Goal: Task Accomplishment & Management: Use online tool/utility

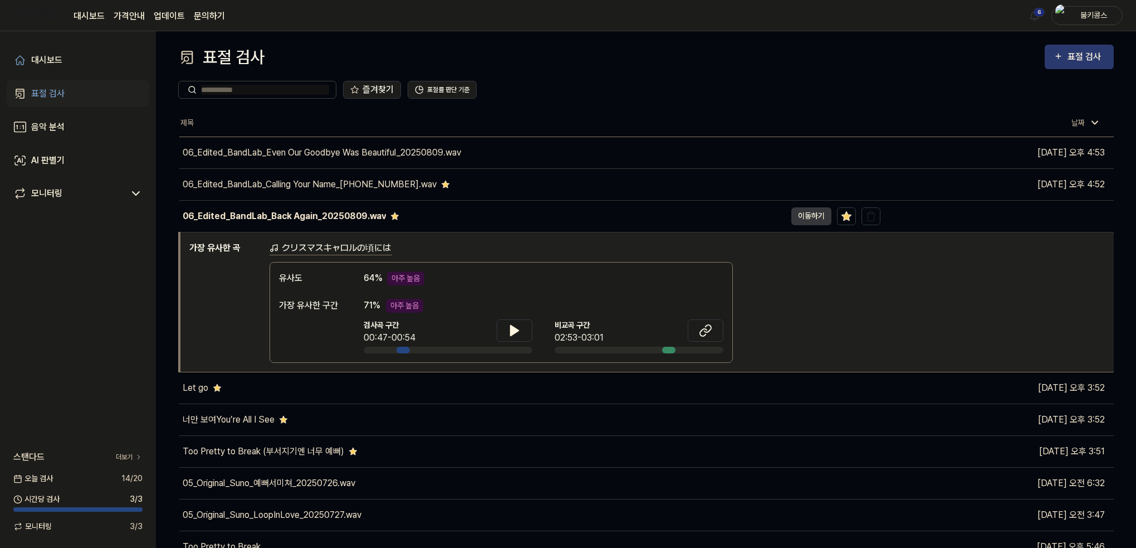
click at [1072, 57] on div "표절 검사" at bounding box center [1086, 57] width 37 height 14
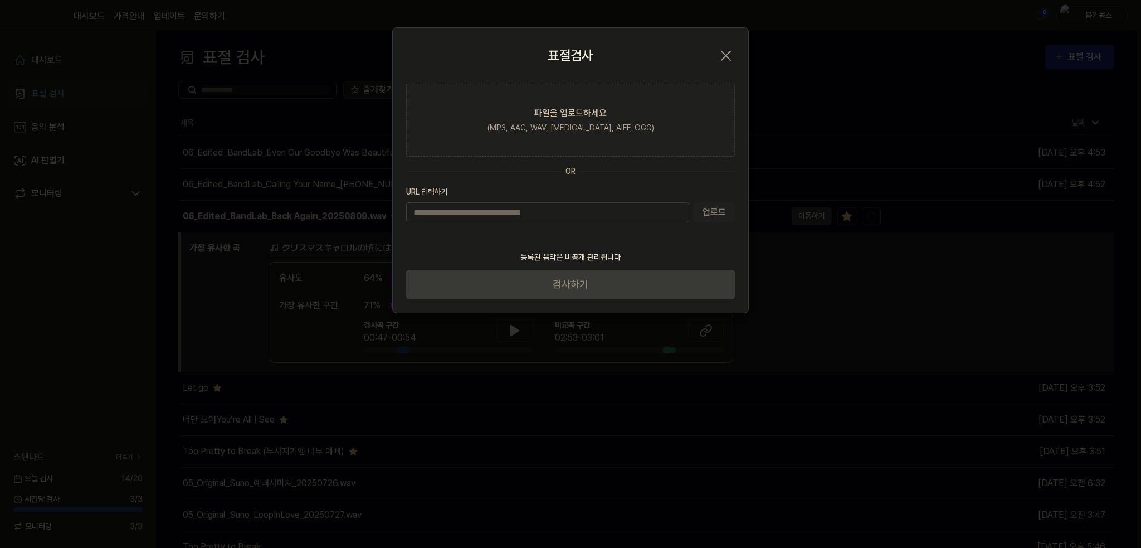
click at [722, 48] on icon "button" at bounding box center [726, 56] width 18 height 18
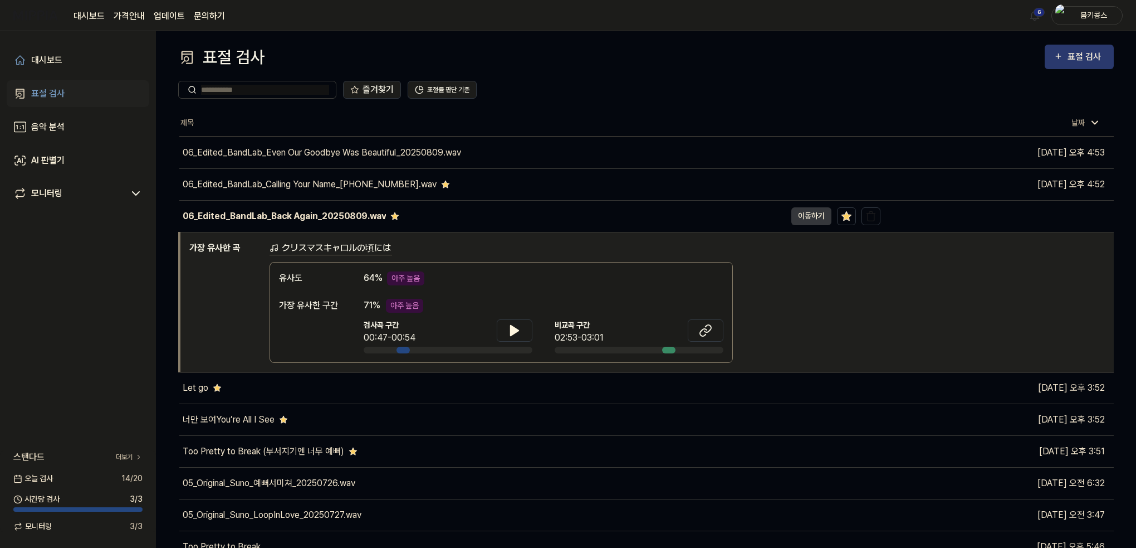
click at [1069, 63] on div "표절 검사" at bounding box center [1086, 57] width 37 height 14
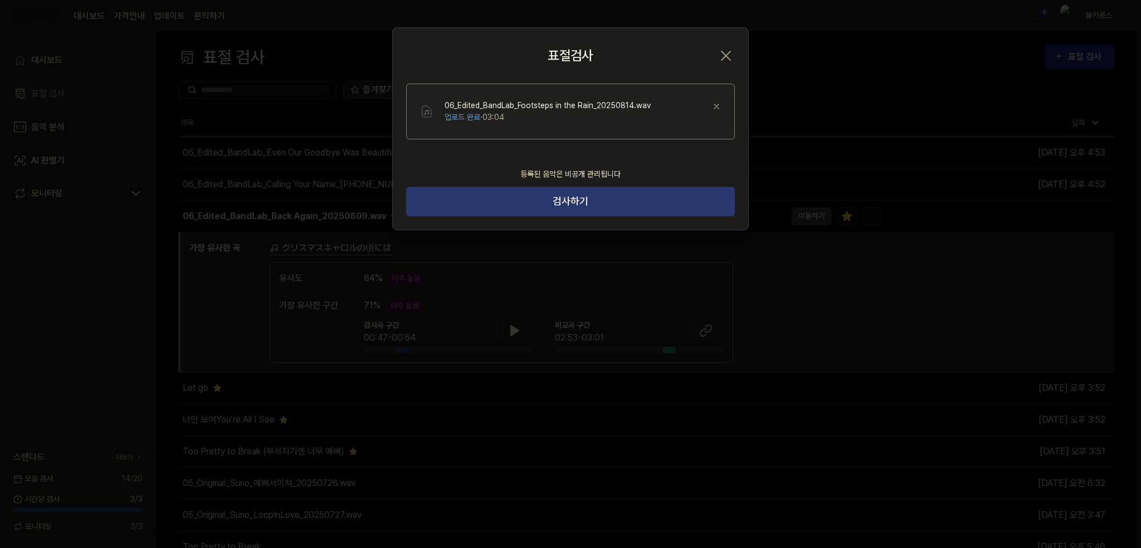
click at [599, 194] on button "검사하기" at bounding box center [570, 202] width 329 height 30
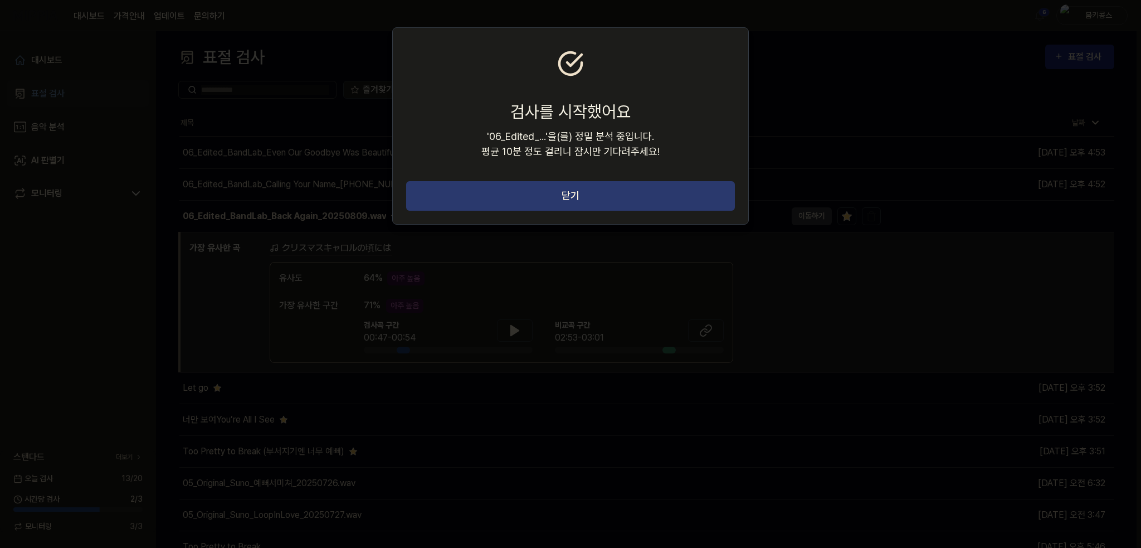
click at [637, 198] on button "닫기" at bounding box center [570, 196] width 329 height 30
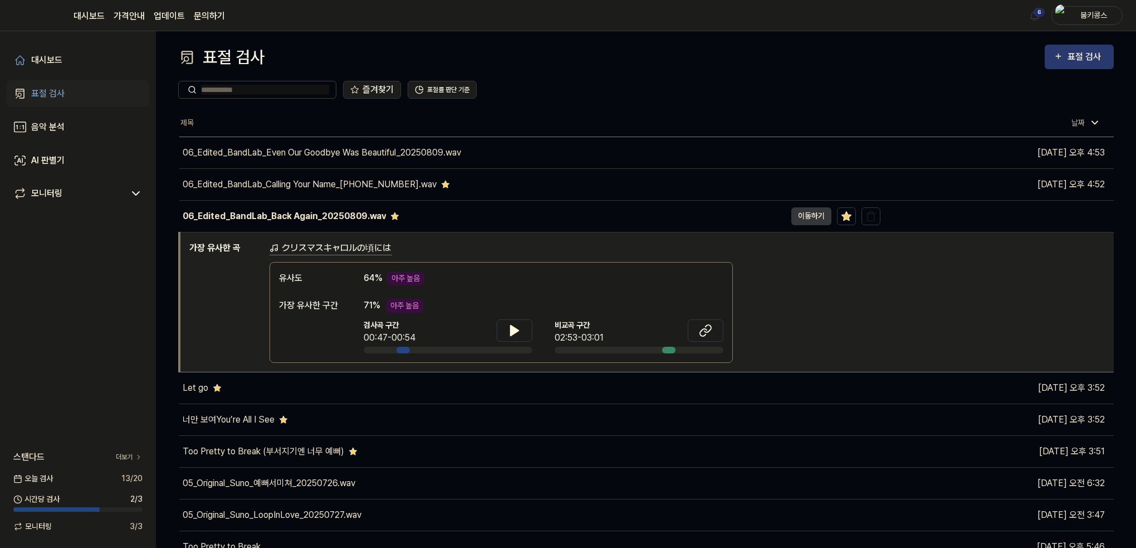
click at [1097, 58] on div "표절 검사" at bounding box center [1086, 57] width 37 height 14
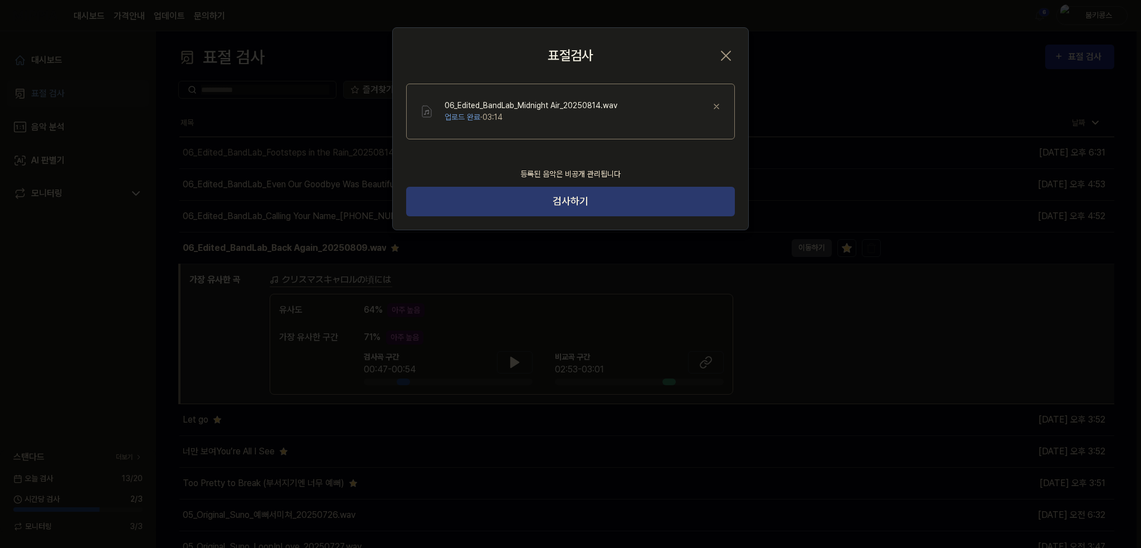
click at [555, 209] on button "검사하기" at bounding box center [570, 202] width 329 height 30
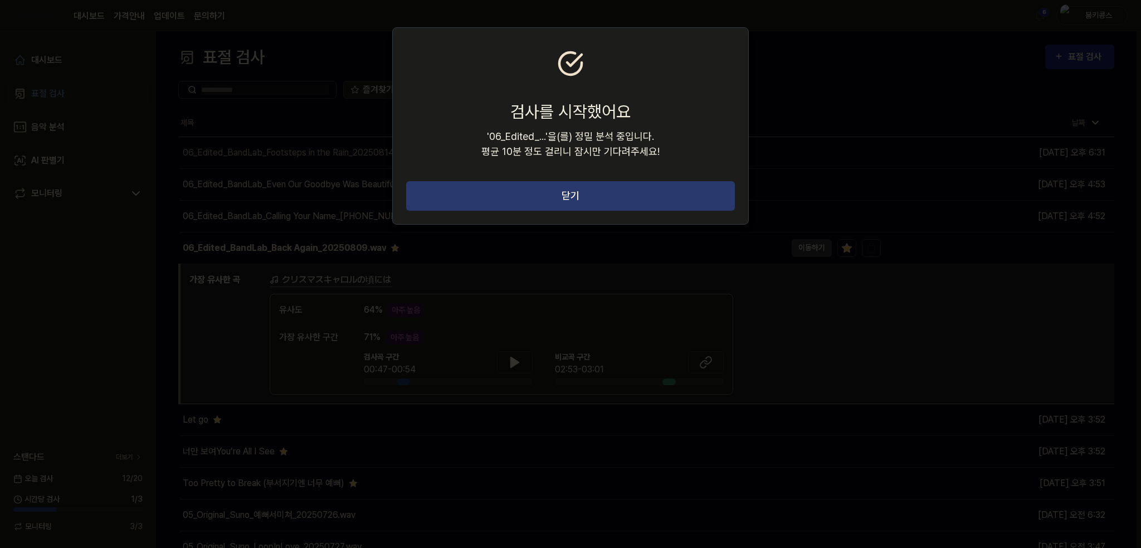
click at [551, 199] on button "닫기" at bounding box center [570, 196] width 329 height 30
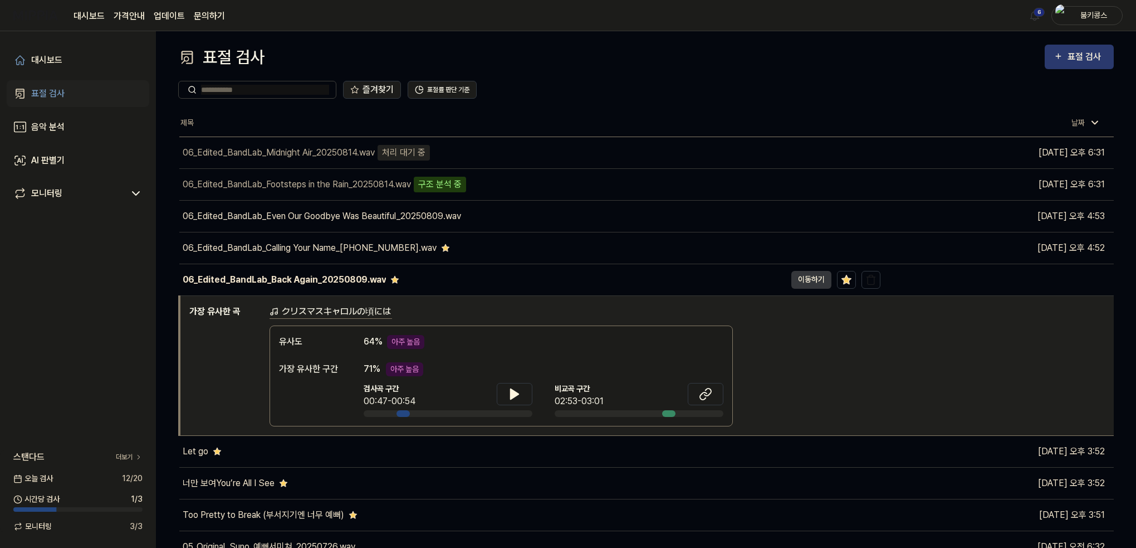
click at [1083, 56] on div "표절 검사" at bounding box center [1086, 57] width 37 height 14
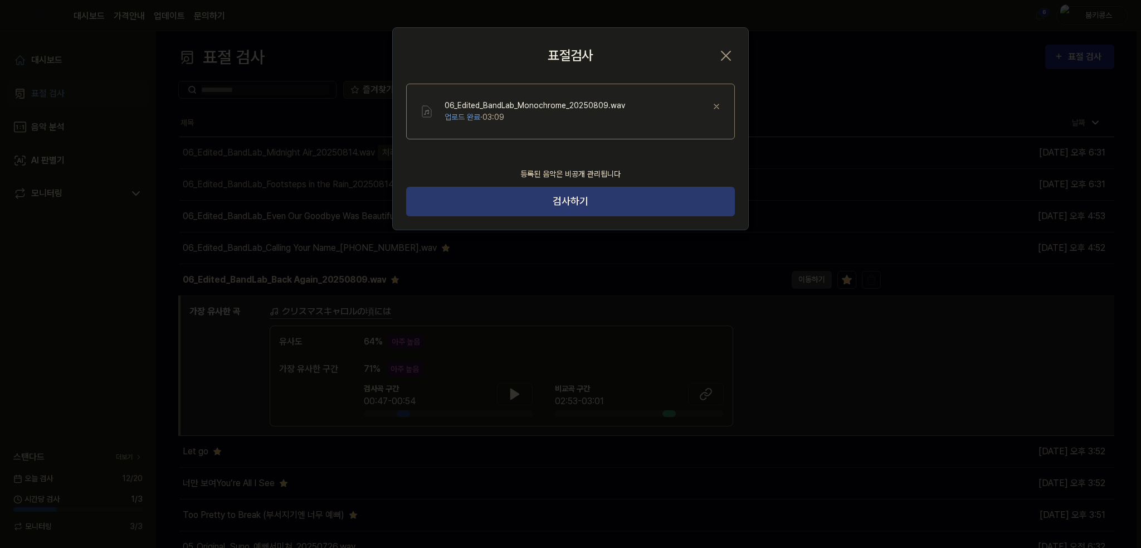
click at [570, 199] on button "검사하기" at bounding box center [570, 202] width 329 height 30
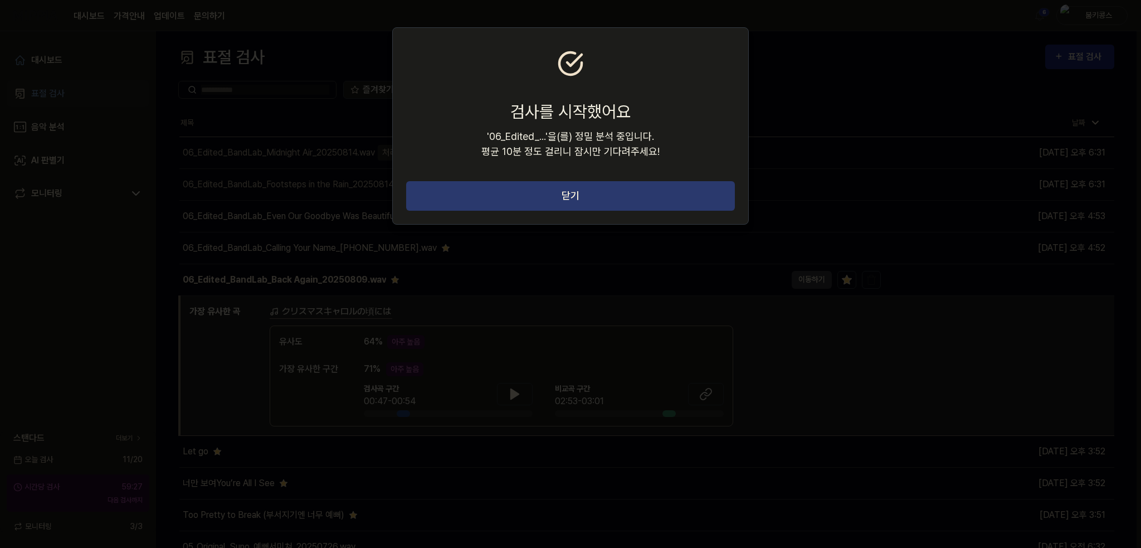
click at [506, 194] on button "닫기" at bounding box center [570, 196] width 329 height 30
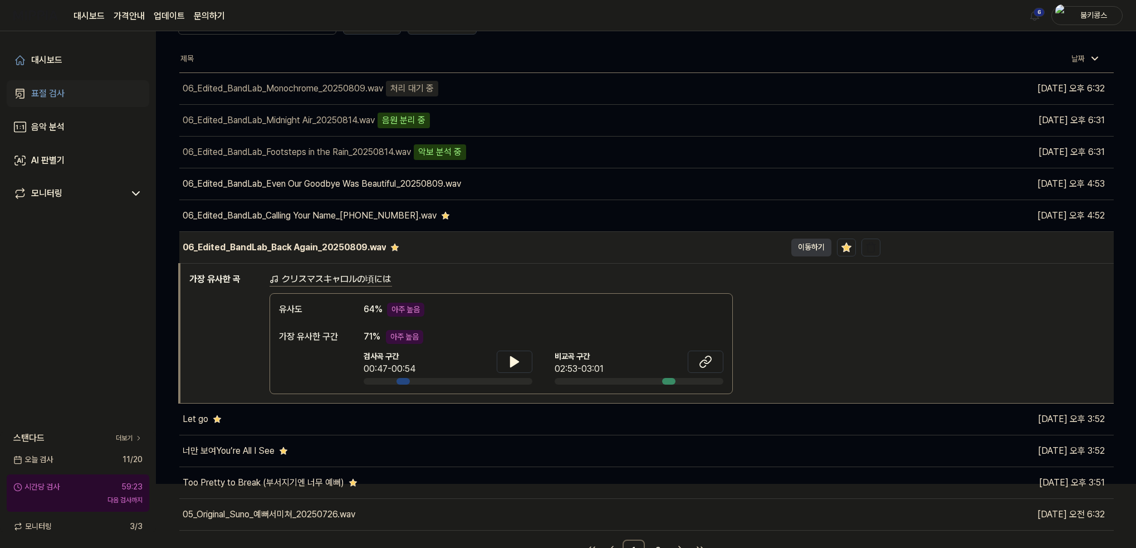
scroll to position [76, 0]
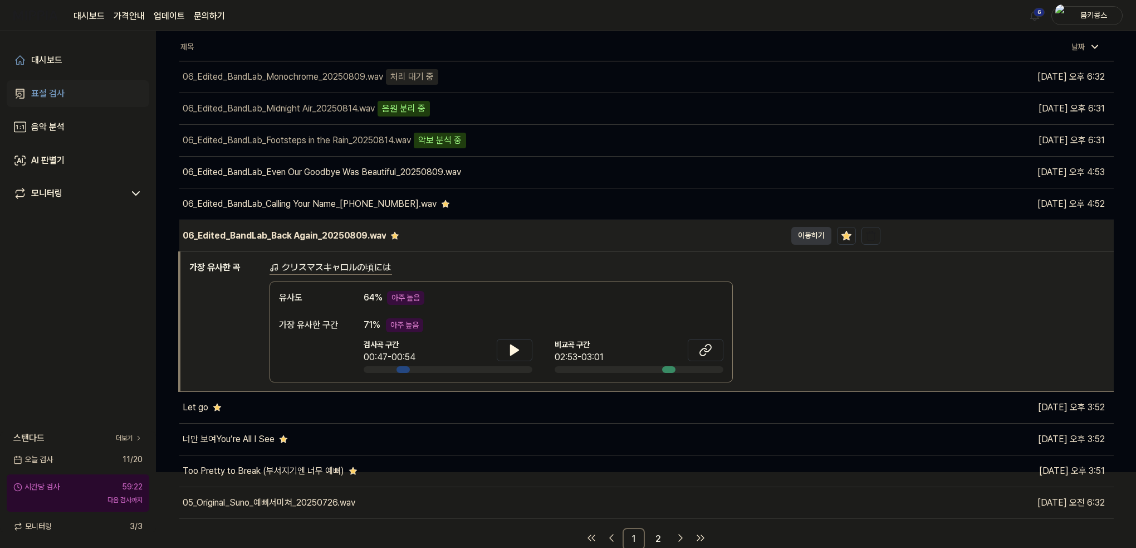
click at [499, 236] on div "06_Edited_BandLab_Back Again_20250809.wav" at bounding box center [482, 235] width 607 height 31
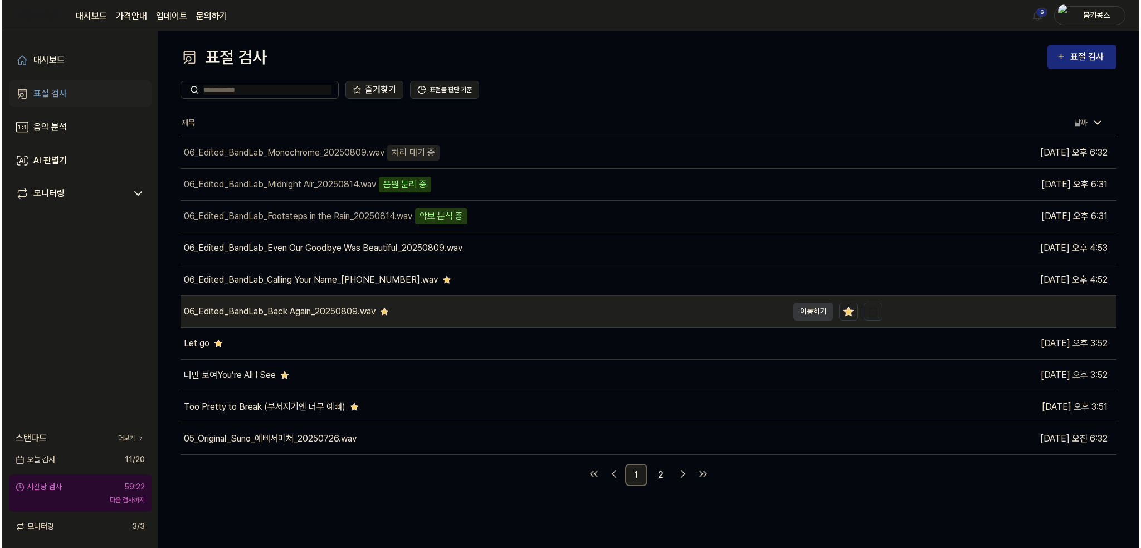
scroll to position [0, 0]
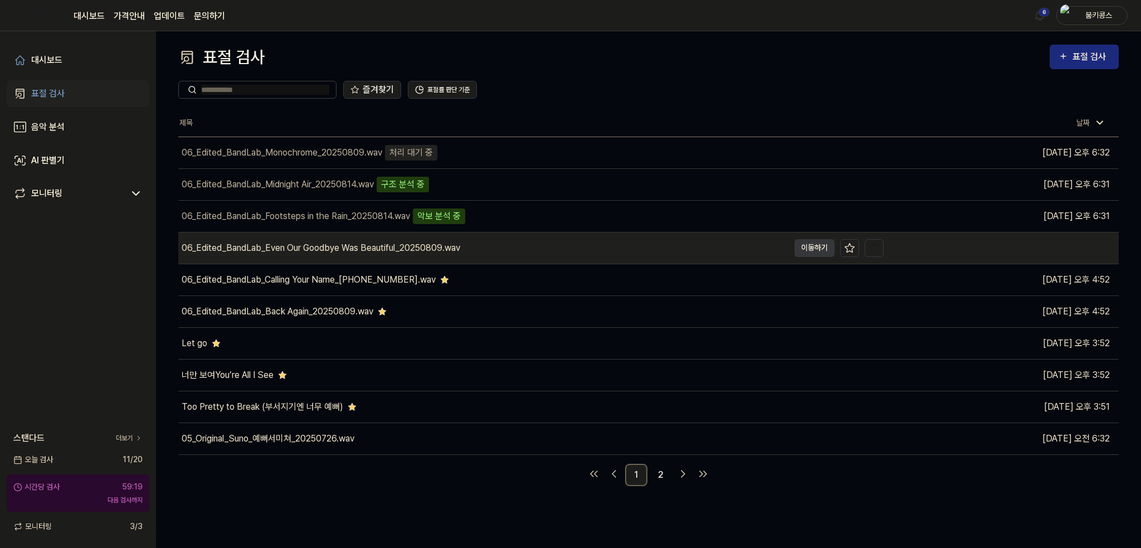
click at [580, 250] on div "06_Edited_BandLab_Even Our Goodbye Was Beautiful_20250809.wav" at bounding box center [483, 247] width 610 height 31
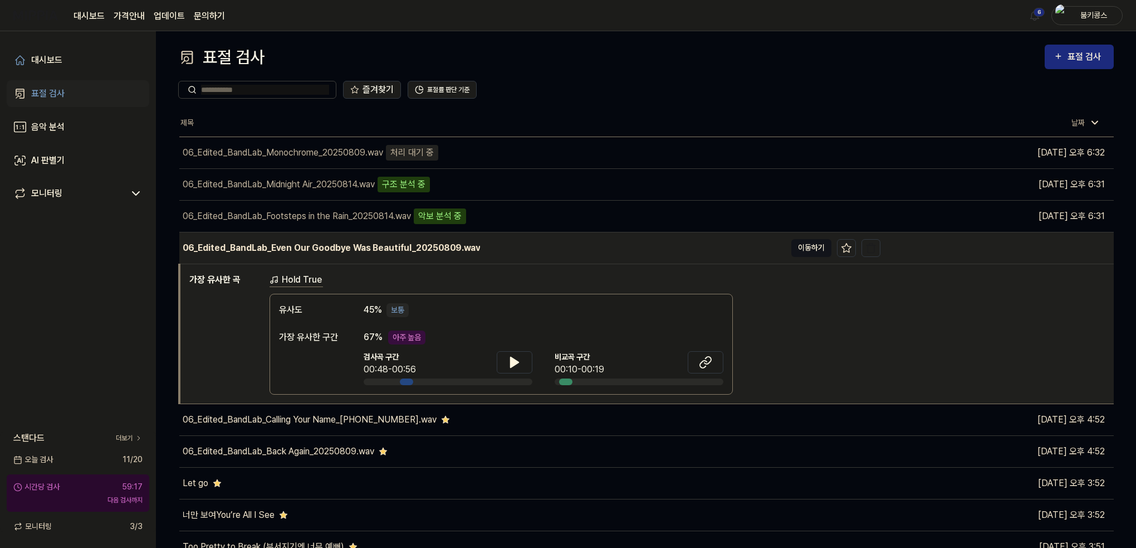
click at [809, 245] on button "이동하기" at bounding box center [812, 248] width 40 height 18
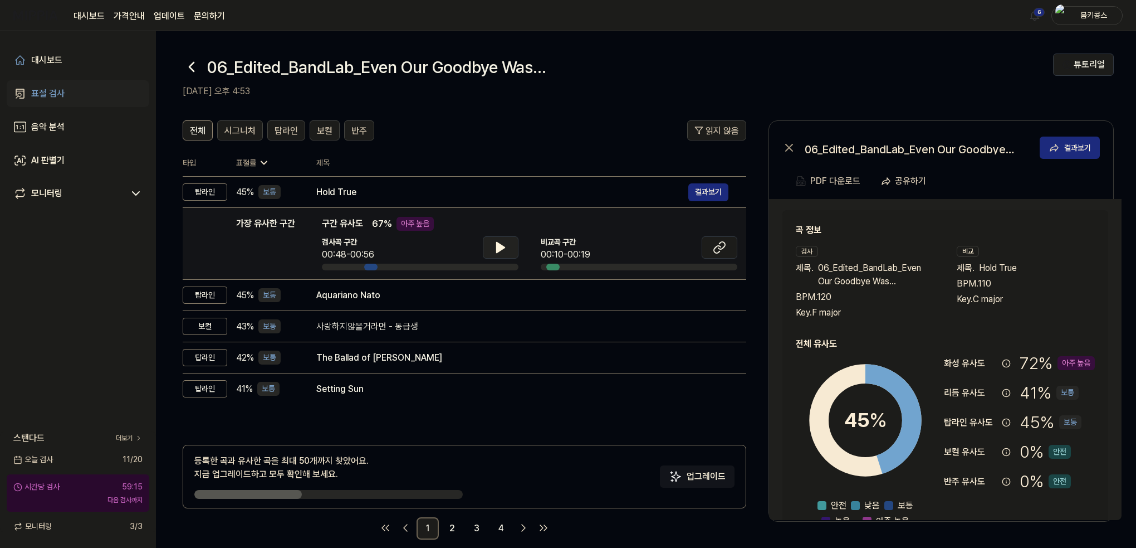
click at [510, 248] on button at bounding box center [501, 247] width 36 height 22
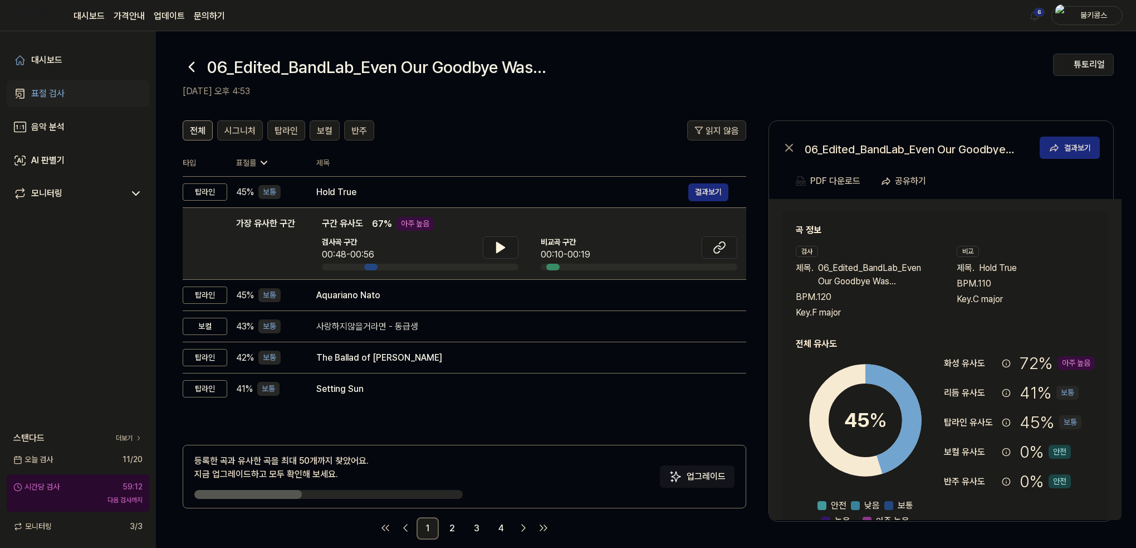
click at [192, 70] on icon at bounding box center [192, 67] width 18 height 18
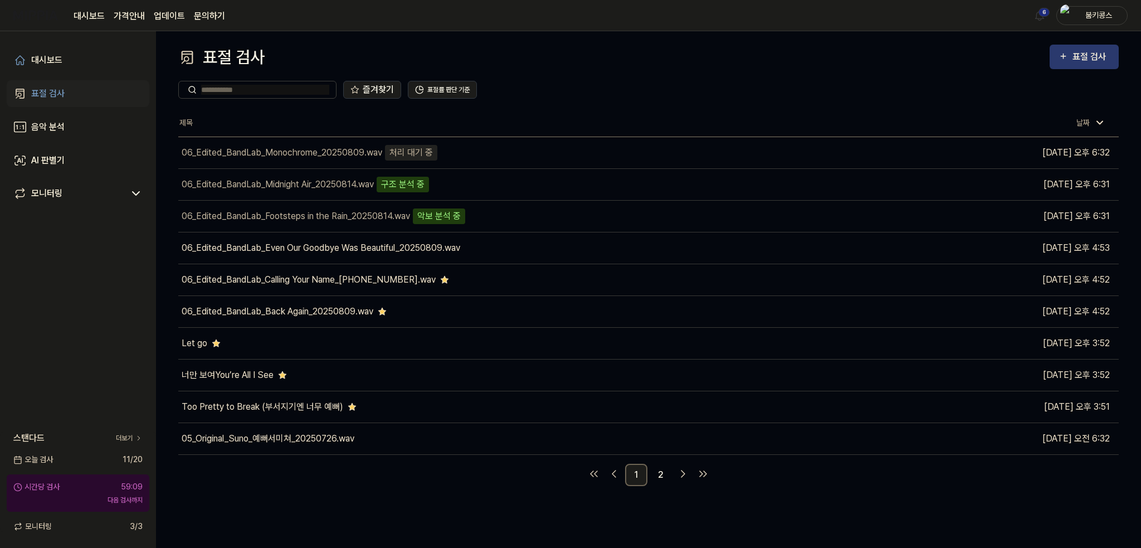
click at [1085, 56] on div "표절 검사" at bounding box center [1090, 57] width 37 height 14
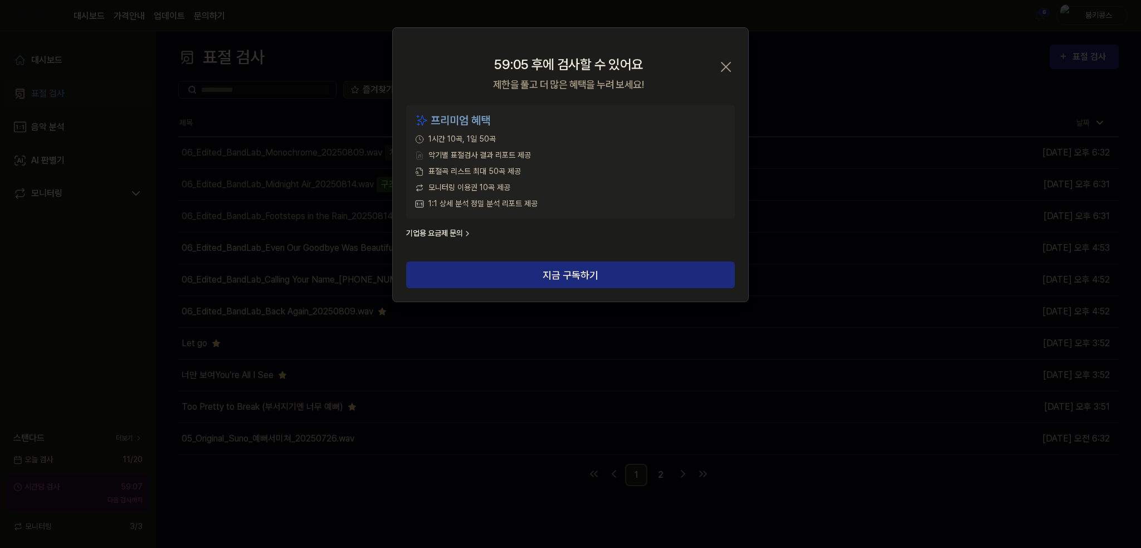
click at [725, 74] on icon "button" at bounding box center [726, 67] width 18 height 18
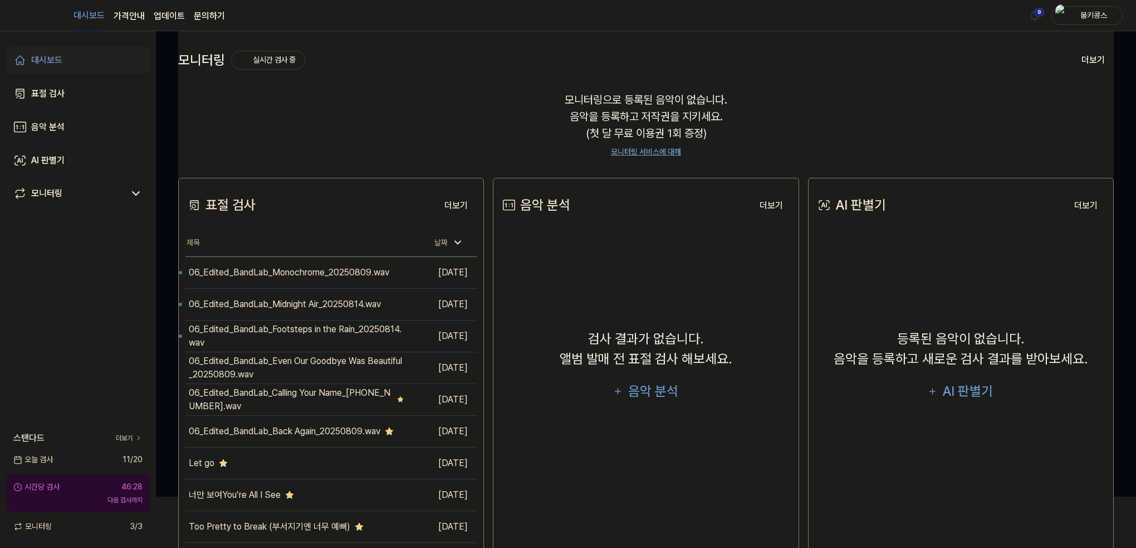
scroll to position [56, 0]
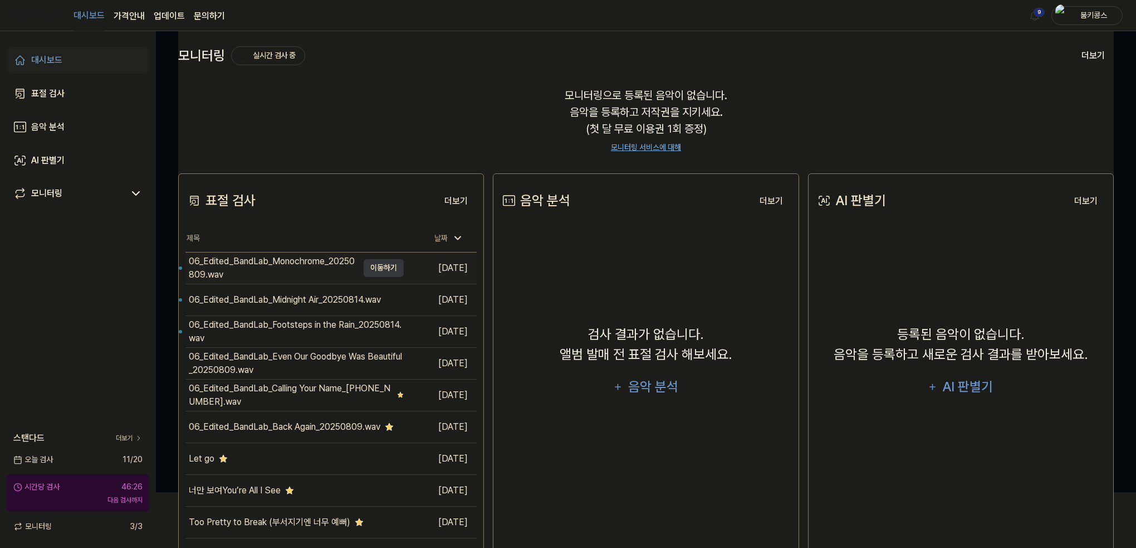
click at [294, 275] on div "06_Edited_BandLab_Monochrome_20250809.wav" at bounding box center [273, 268] width 169 height 27
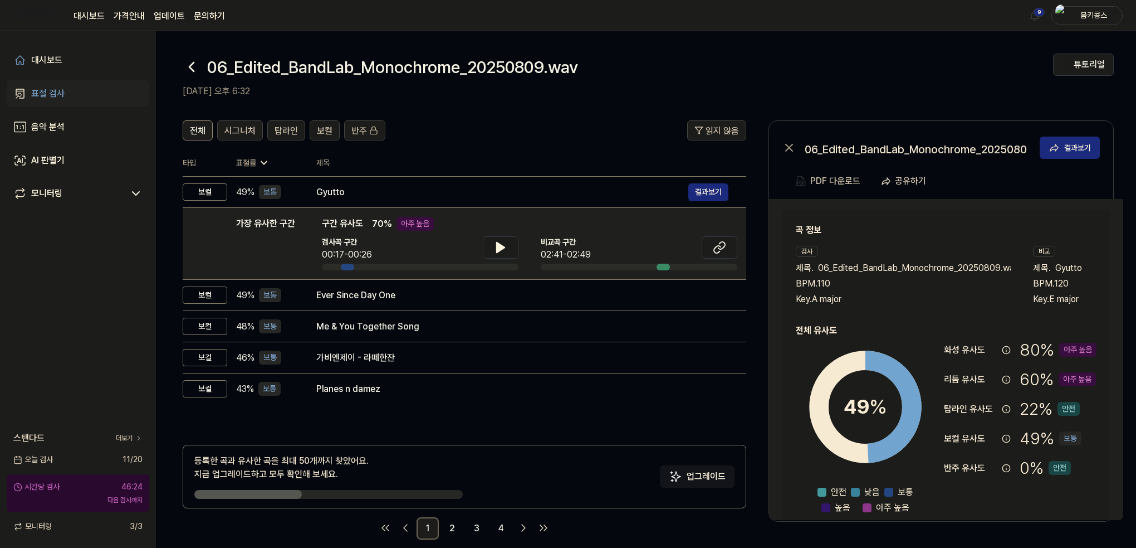
click at [515, 144] on header "전체 시그니처 탑라인 보컬 반주 읽지 않음" at bounding box center [465, 134] width 564 height 29
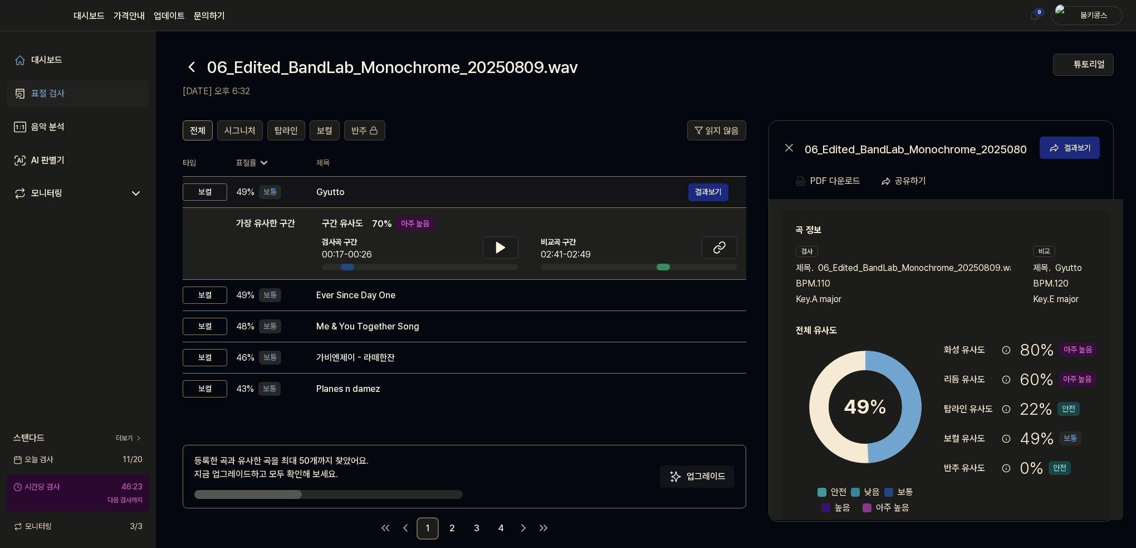
click at [379, 196] on div "Gyutto" at bounding box center [502, 191] width 372 height 13
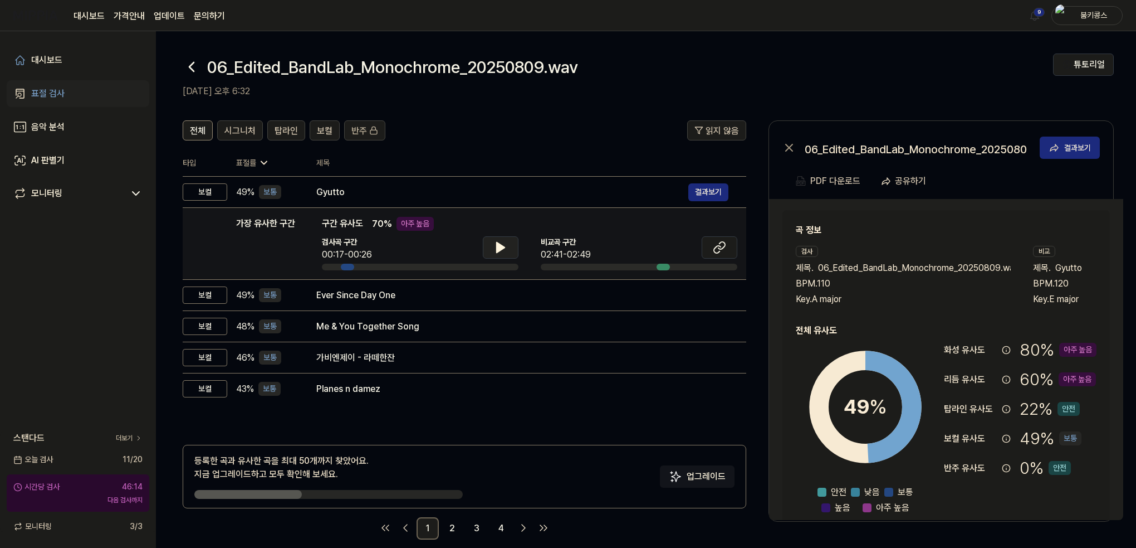
click at [495, 246] on icon at bounding box center [500, 247] width 13 height 13
click at [720, 250] on icon at bounding box center [719, 247] width 13 height 13
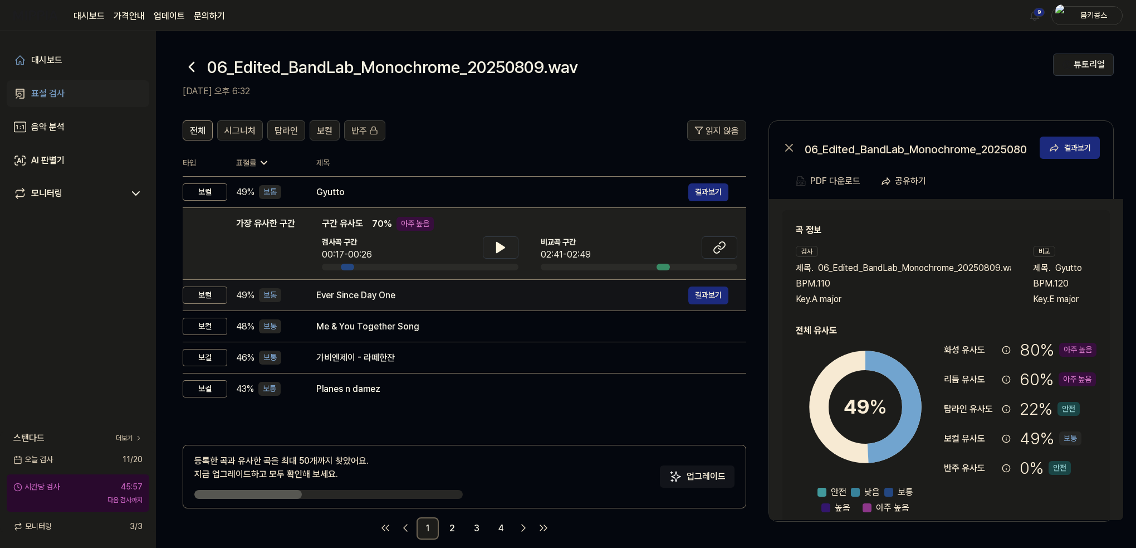
click at [361, 301] on div "Ever Since Day One 결과보기" at bounding box center [522, 295] width 412 height 18
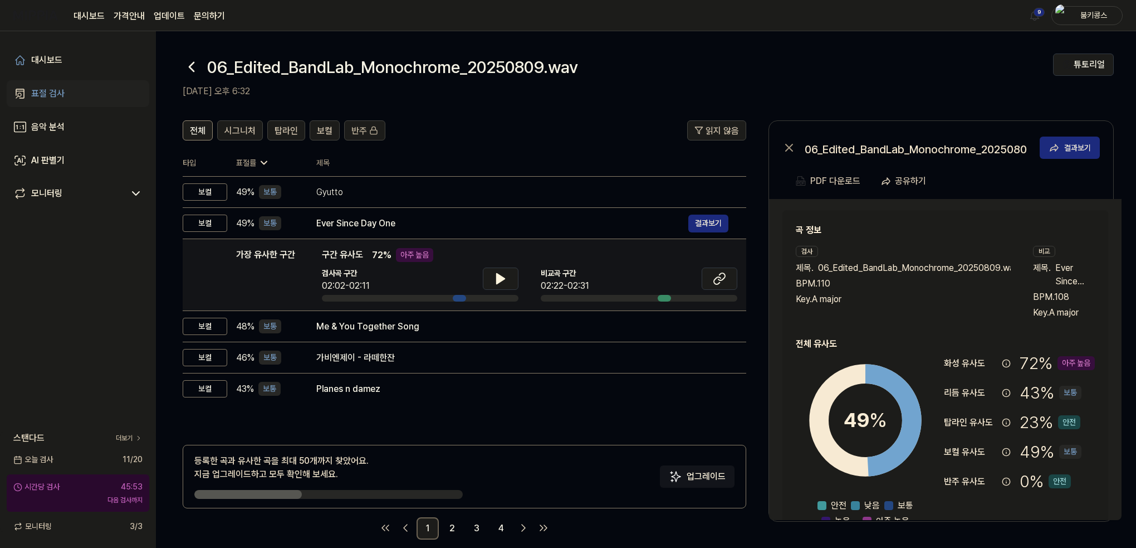
click at [478, 280] on div "검사곡 구간 02:02-02:11" at bounding box center [420, 279] width 197 height 25
click at [494, 278] on icon at bounding box center [500, 278] width 13 height 13
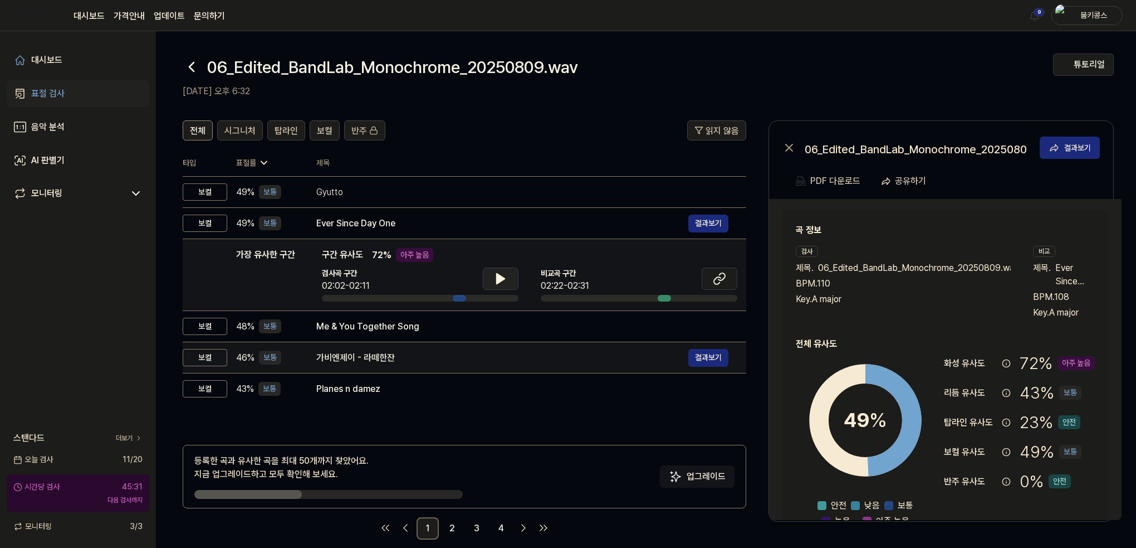
click at [354, 332] on div "Me & You Together Song" at bounding box center [522, 326] width 412 height 13
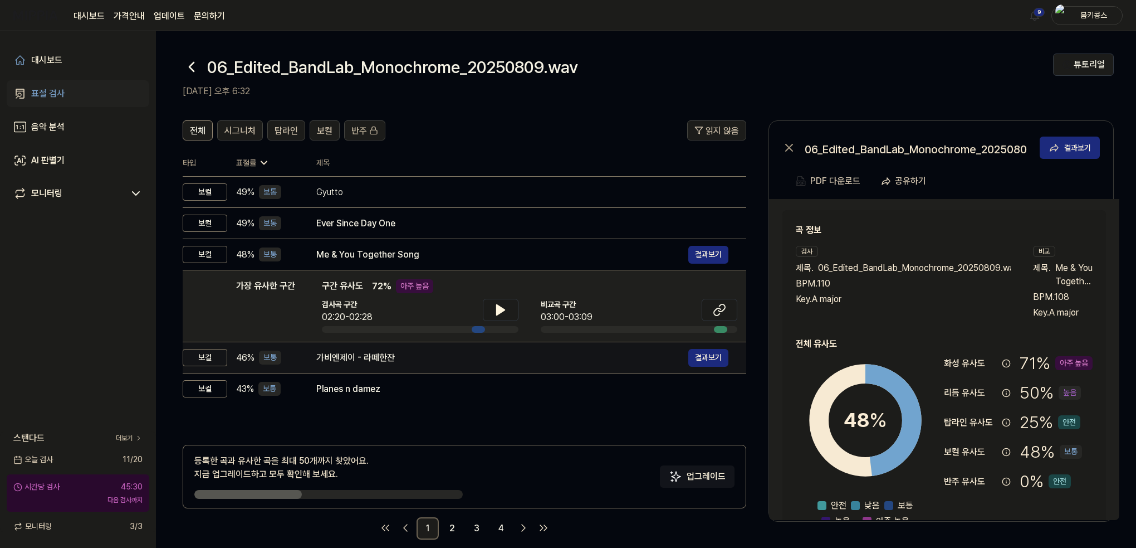
click at [364, 346] on td "가비엔제이 - 라떼한잔 결과보기" at bounding box center [523, 357] width 448 height 31
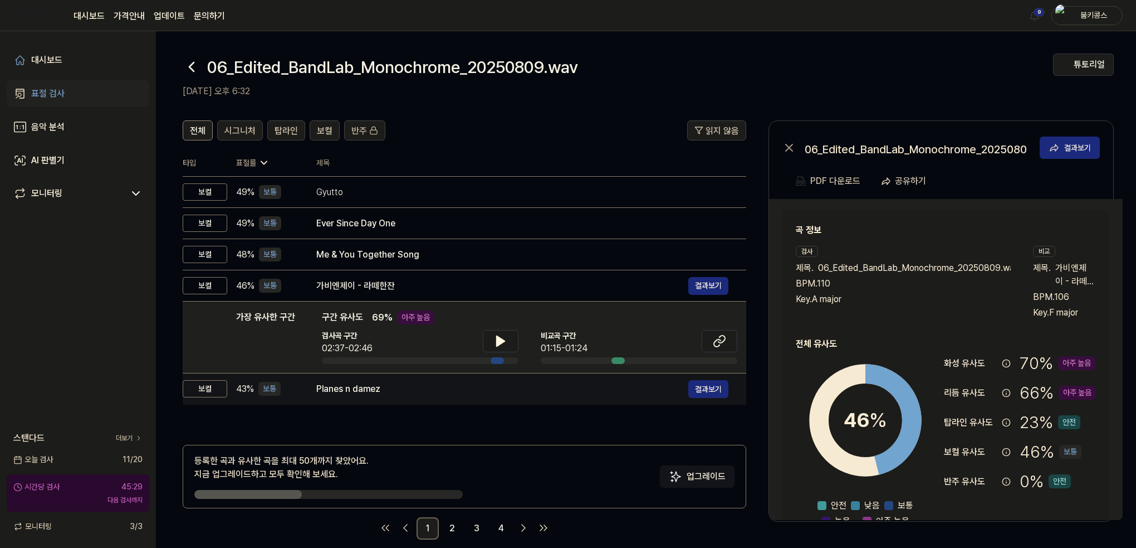
click at [356, 383] on div "Planes n damez" at bounding box center [502, 388] width 372 height 13
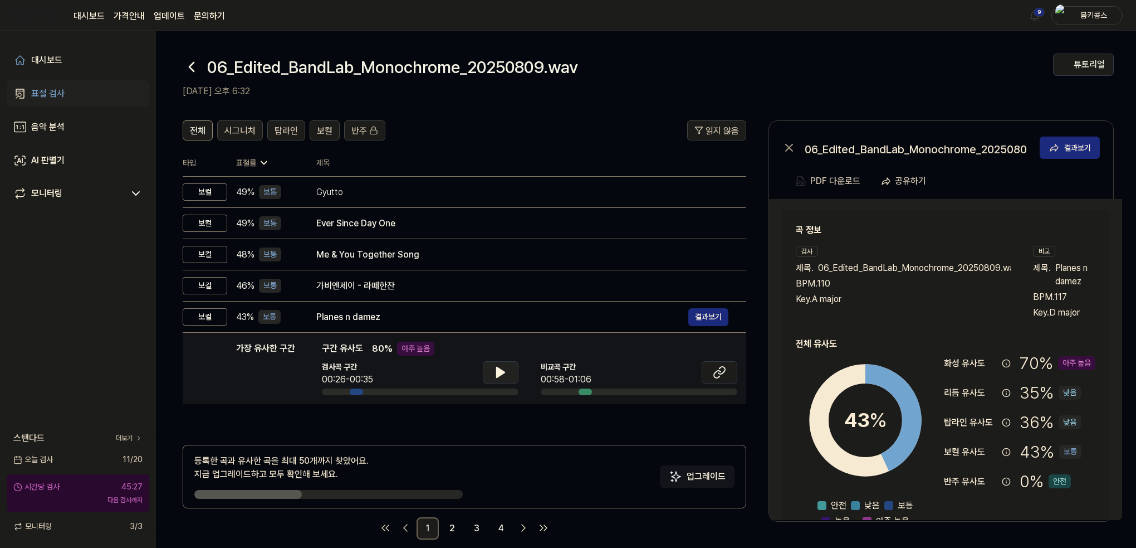
click at [507, 377] on button at bounding box center [501, 372] width 36 height 22
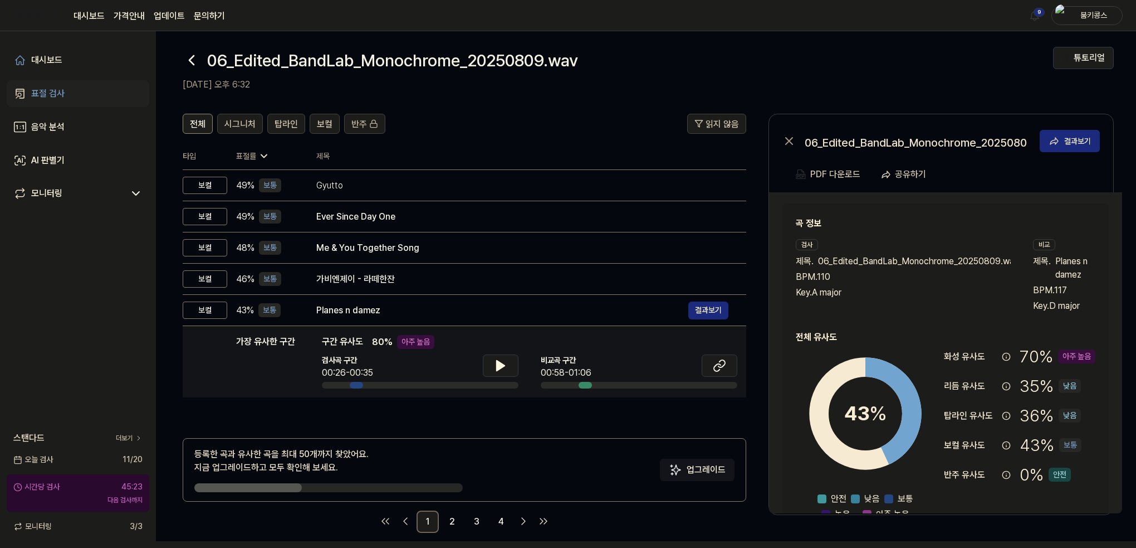
scroll to position [13, 0]
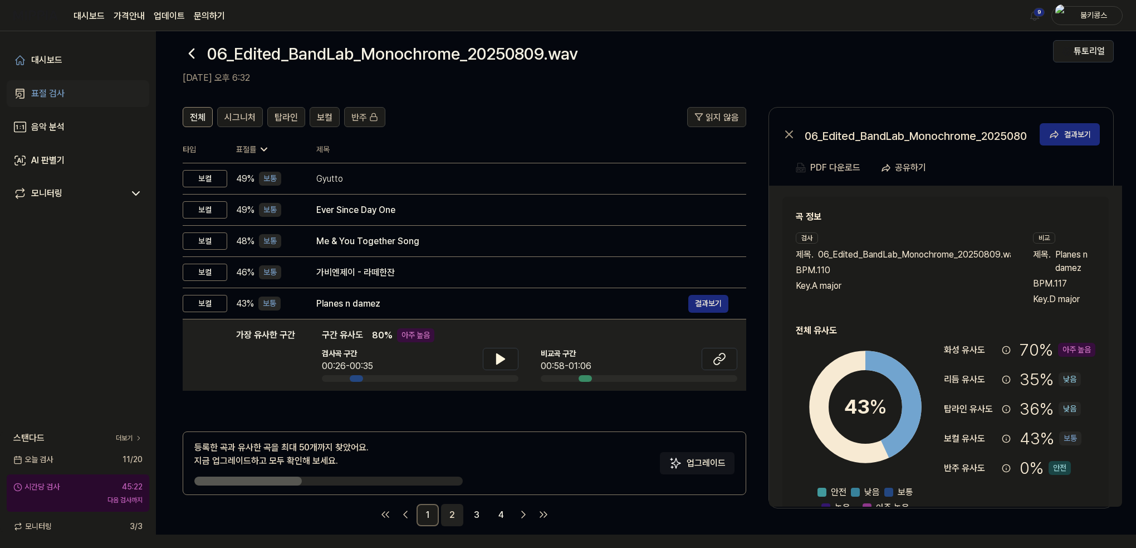
click at [448, 515] on link "2" at bounding box center [452, 515] width 22 height 22
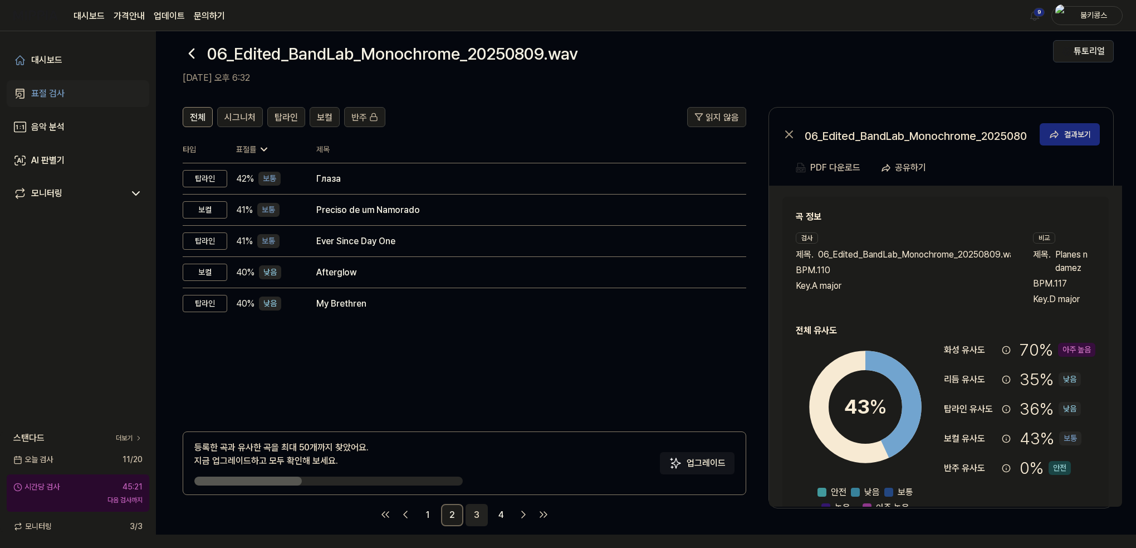
click at [480, 514] on link "3" at bounding box center [477, 515] width 22 height 22
click at [279, 128] on header "전체 시그니처 탑라인 보컬 반주 읽지 않음" at bounding box center [465, 121] width 564 height 29
click at [280, 123] on span "탑라인" at bounding box center [286, 117] width 23 height 13
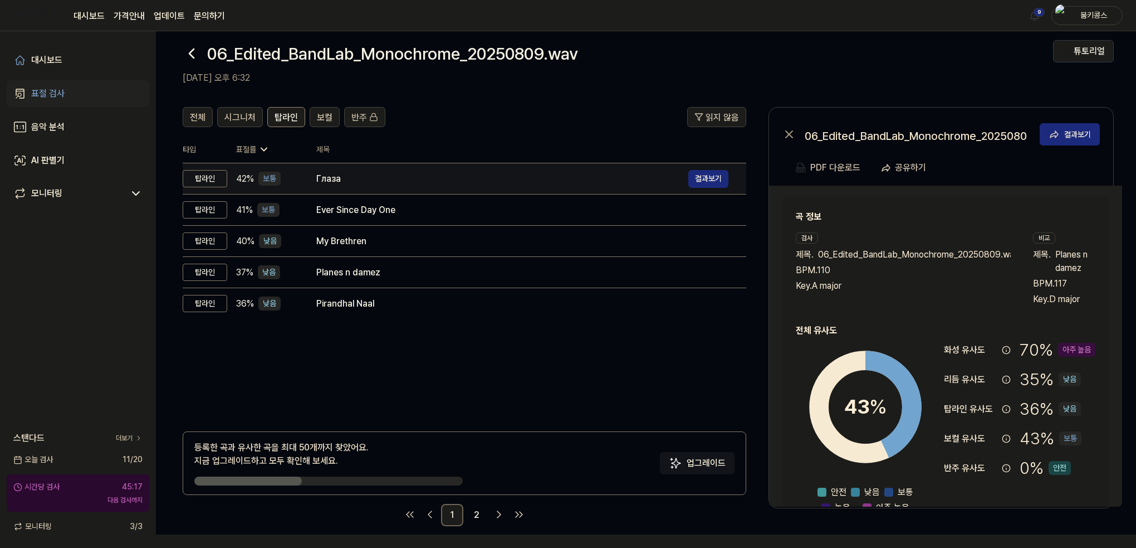
click at [467, 184] on div "Глаза 결과보기" at bounding box center [522, 179] width 412 height 18
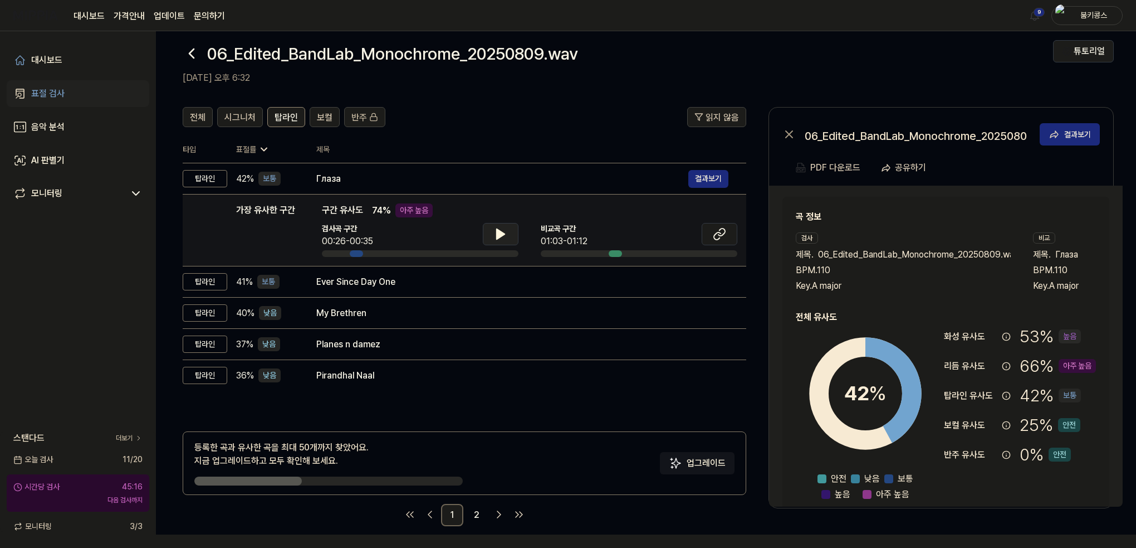
click at [502, 233] on icon at bounding box center [501, 234] width 8 height 10
click at [502, 233] on icon at bounding box center [503, 233] width 2 height 9
click at [711, 236] on button at bounding box center [720, 234] width 36 height 22
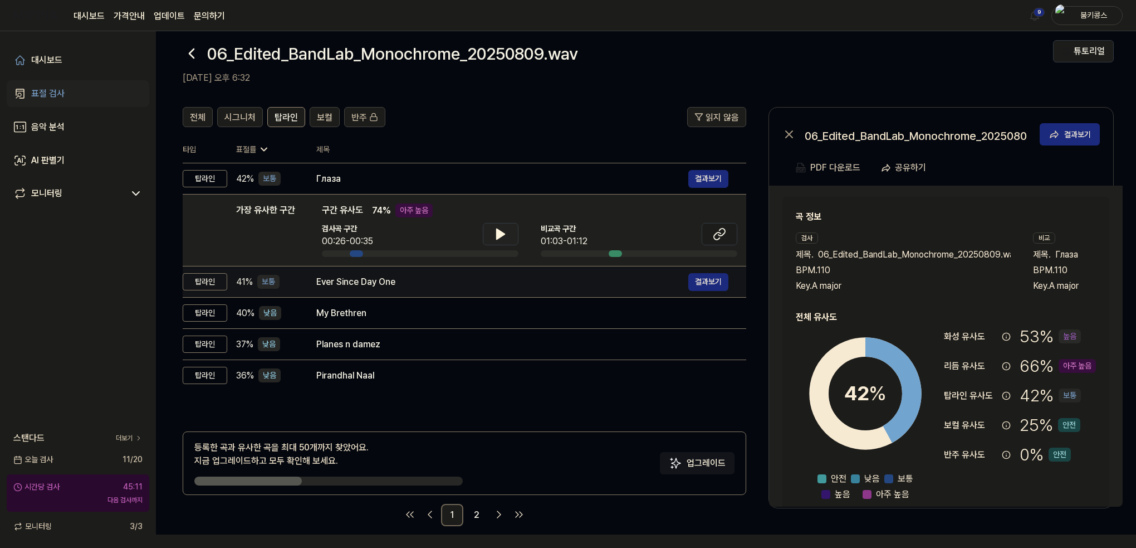
click at [436, 284] on div "Ever Since Day One" at bounding box center [502, 281] width 372 height 13
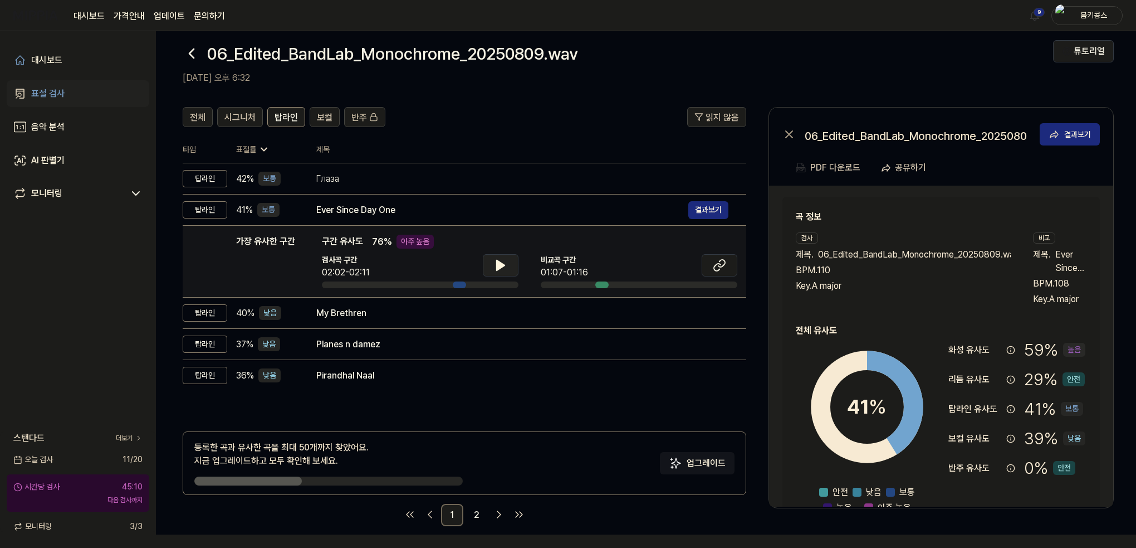
click at [508, 260] on button at bounding box center [501, 265] width 36 height 22
click at [724, 269] on icon at bounding box center [719, 264] width 13 height 13
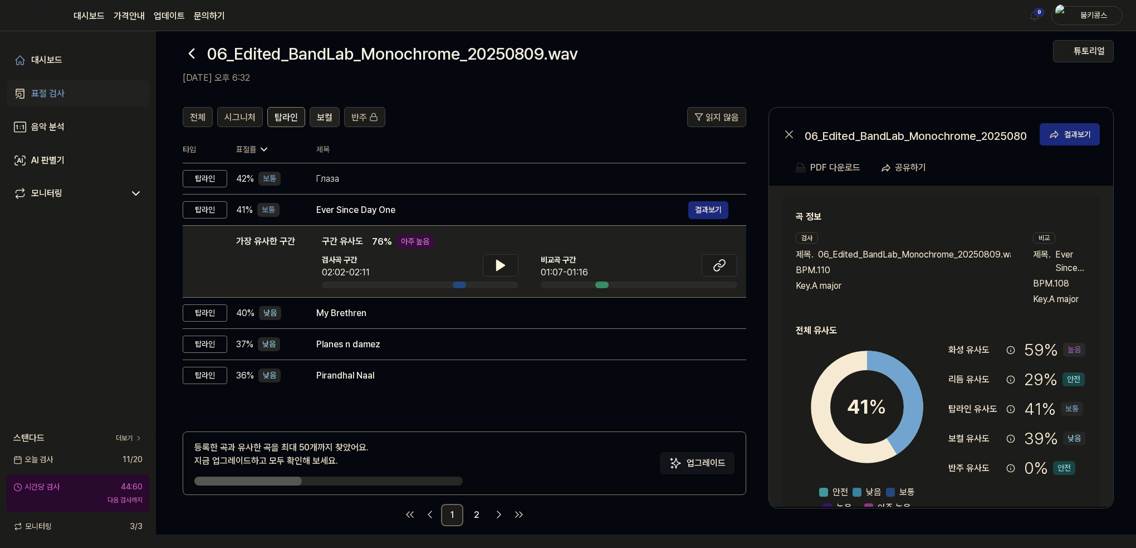
click at [323, 123] on span "보컬" at bounding box center [325, 117] width 16 height 13
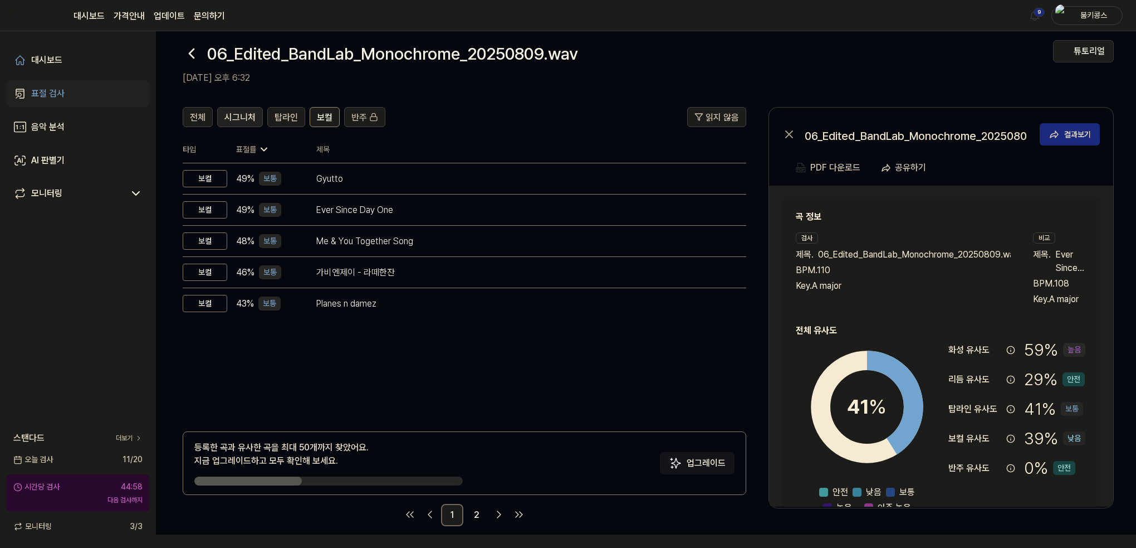
click at [245, 121] on span "시그니처" at bounding box center [239, 117] width 31 height 13
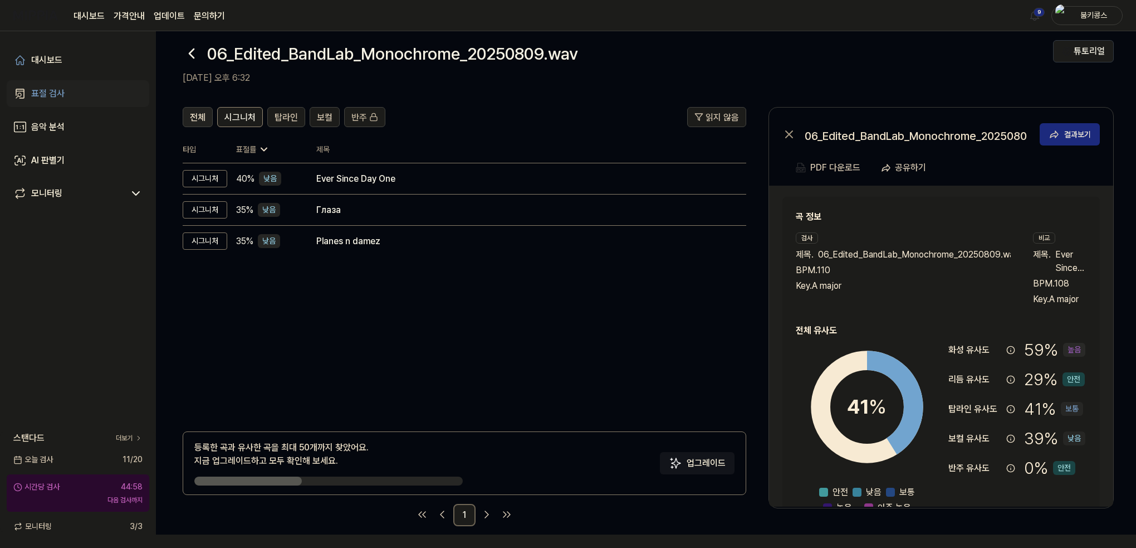
click at [192, 118] on span "전체" at bounding box center [198, 117] width 16 height 13
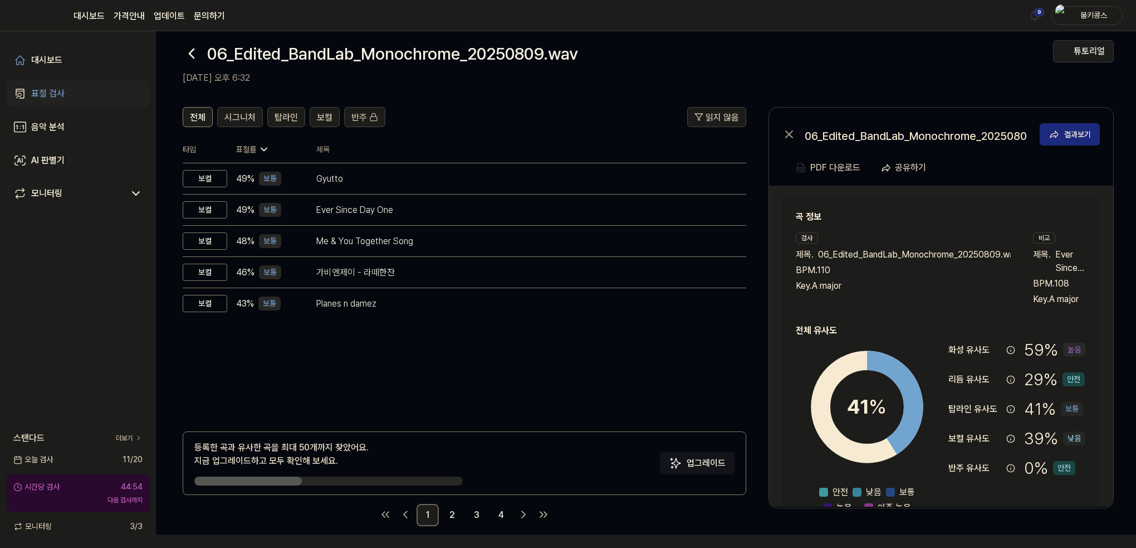
click at [196, 57] on icon at bounding box center [192, 54] width 18 height 18
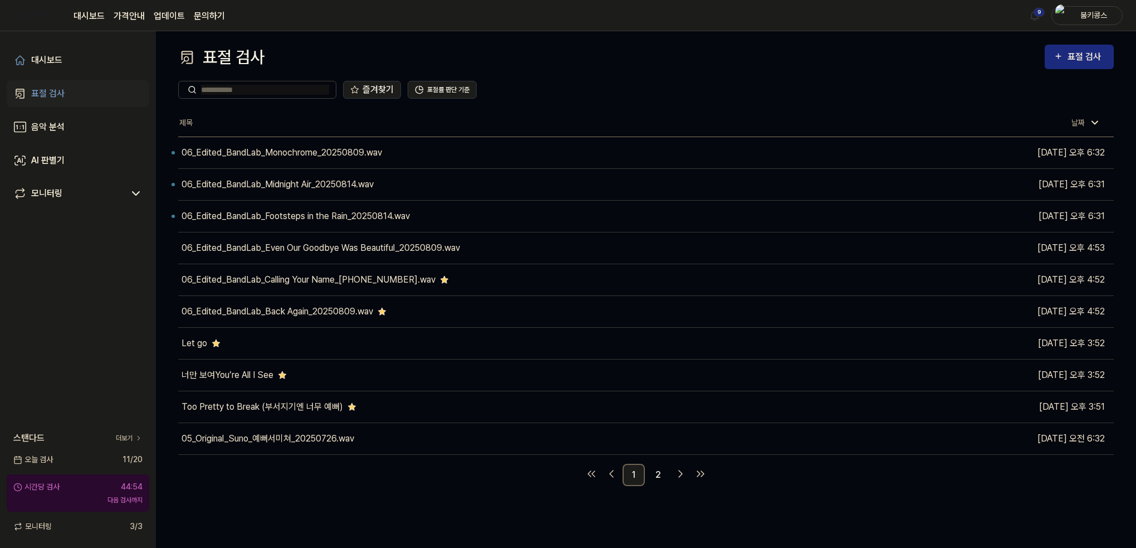
scroll to position [0, 0]
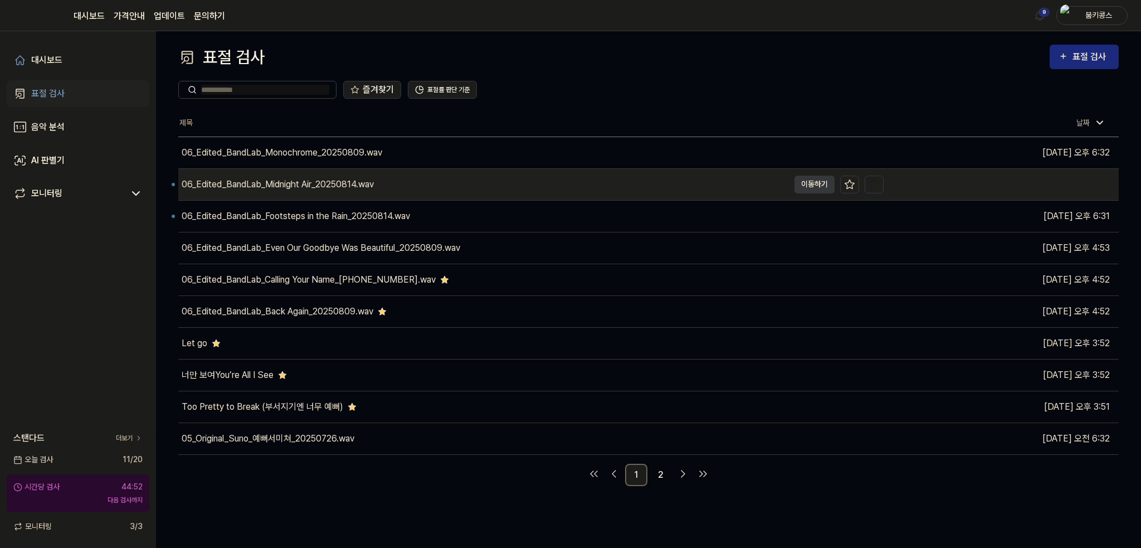
click at [271, 191] on div "06_Edited_BandLab_Midnight Air_20250814.wav" at bounding box center [483, 184] width 610 height 31
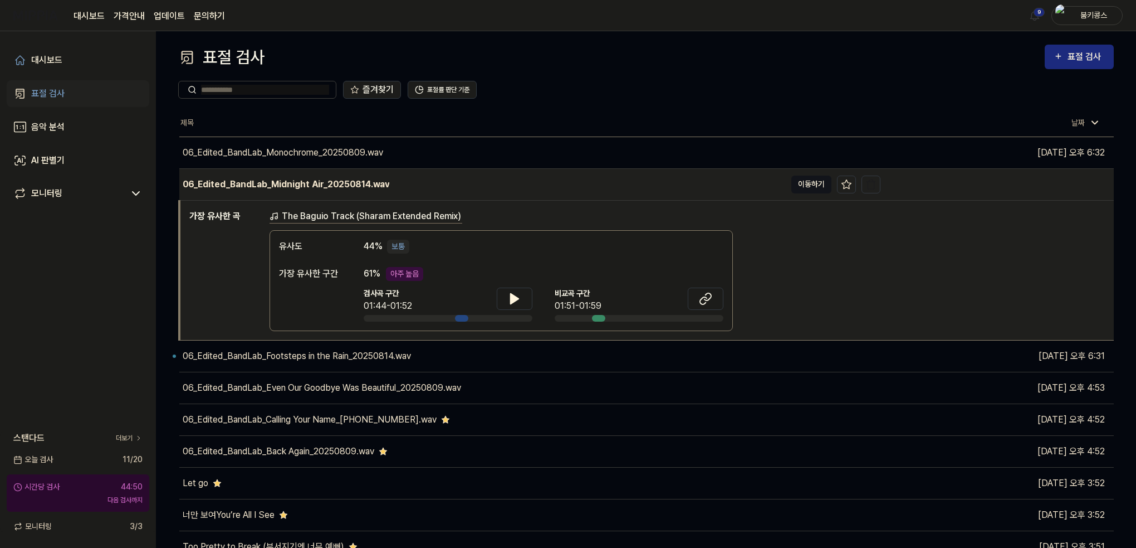
click at [802, 185] on button "이동하기" at bounding box center [812, 184] width 40 height 18
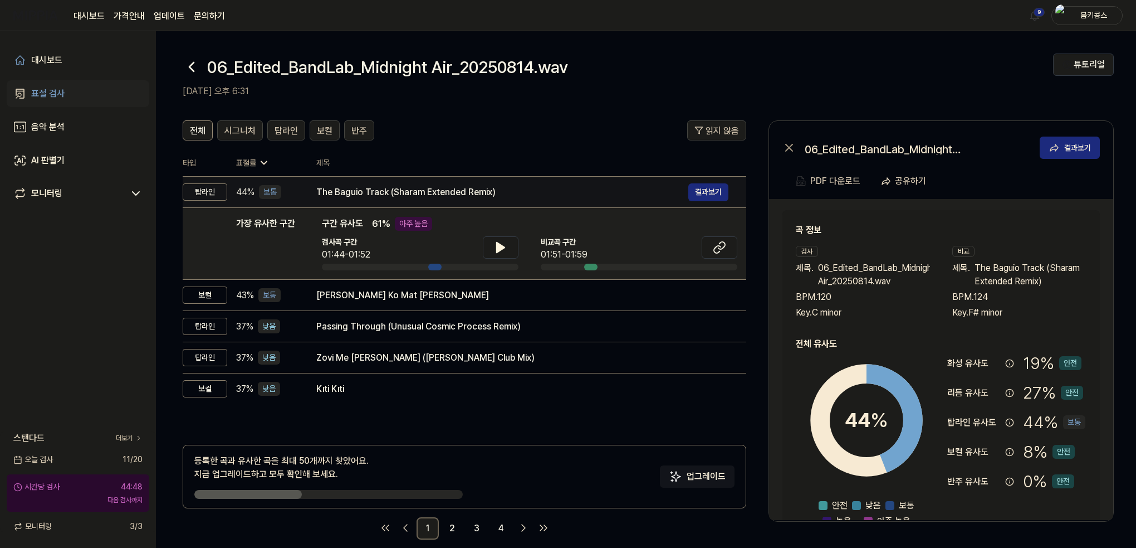
click at [377, 190] on div "The Baguio Track (Sharam Extended Remix)" at bounding box center [502, 191] width 372 height 13
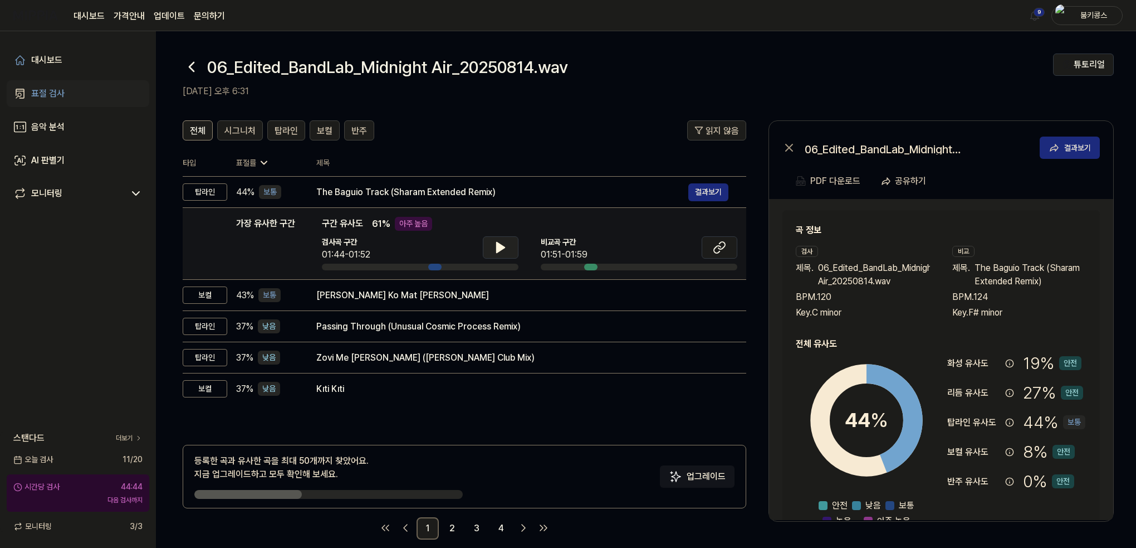
click at [501, 256] on button at bounding box center [501, 247] width 36 height 22
click at [501, 251] on icon at bounding box center [500, 247] width 13 height 13
click at [724, 250] on icon at bounding box center [719, 247] width 13 height 13
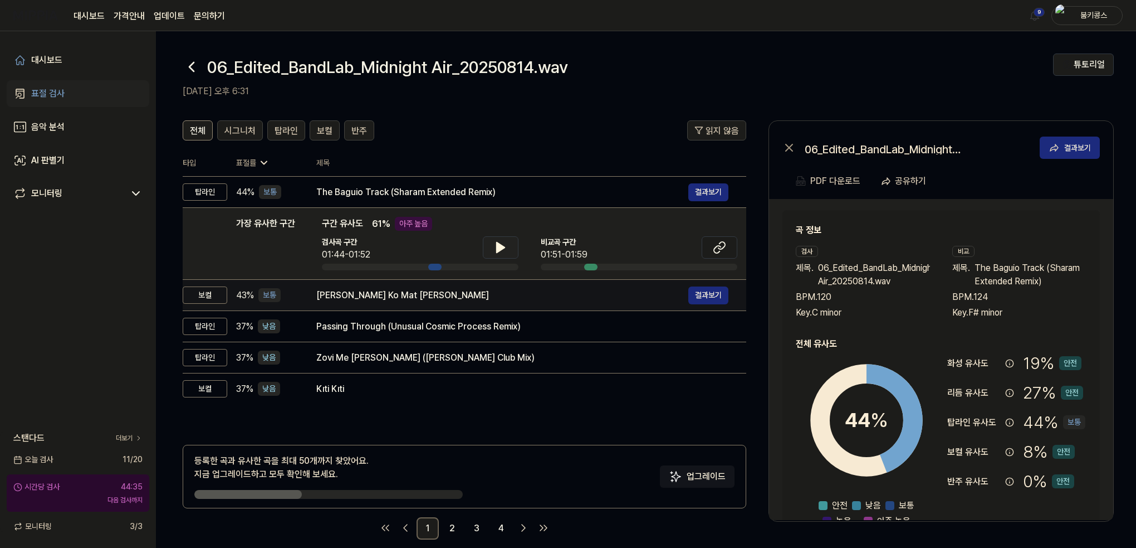
click at [320, 290] on div "Kanha Ghuman Ko Mat Jaaye Charala Meri Gaiya" at bounding box center [502, 295] width 372 height 13
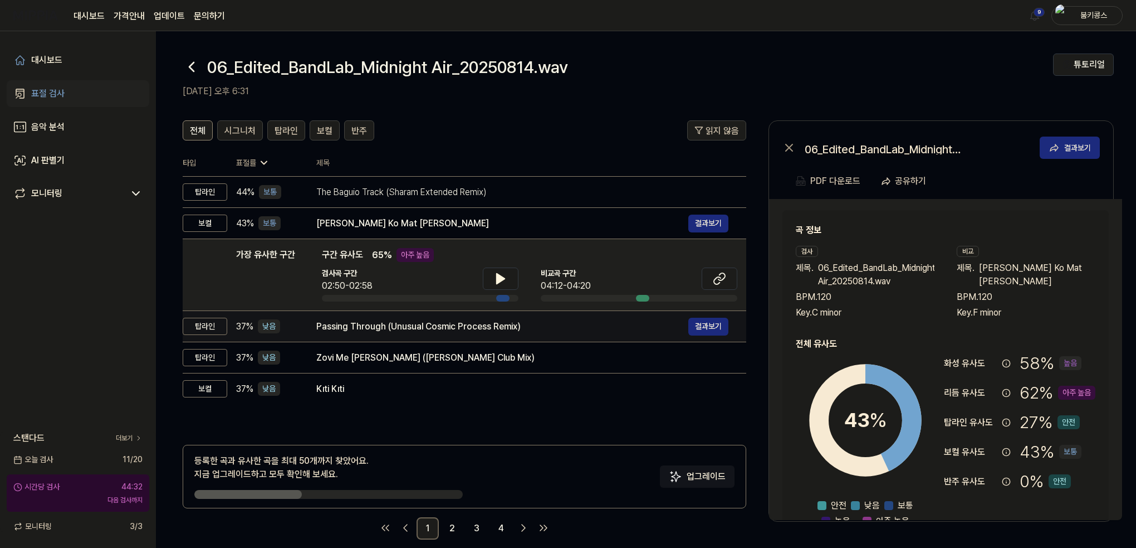
click at [325, 321] on div "Passing Through (Unusual Cosmic Process Remix)" at bounding box center [502, 326] width 372 height 13
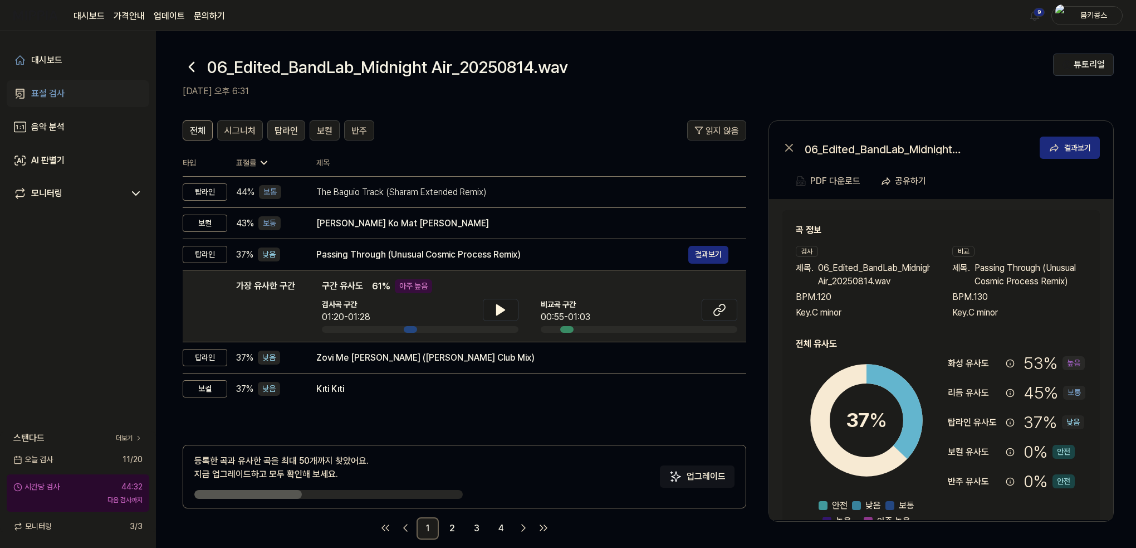
click at [285, 131] on span "탑라인" at bounding box center [286, 130] width 23 height 13
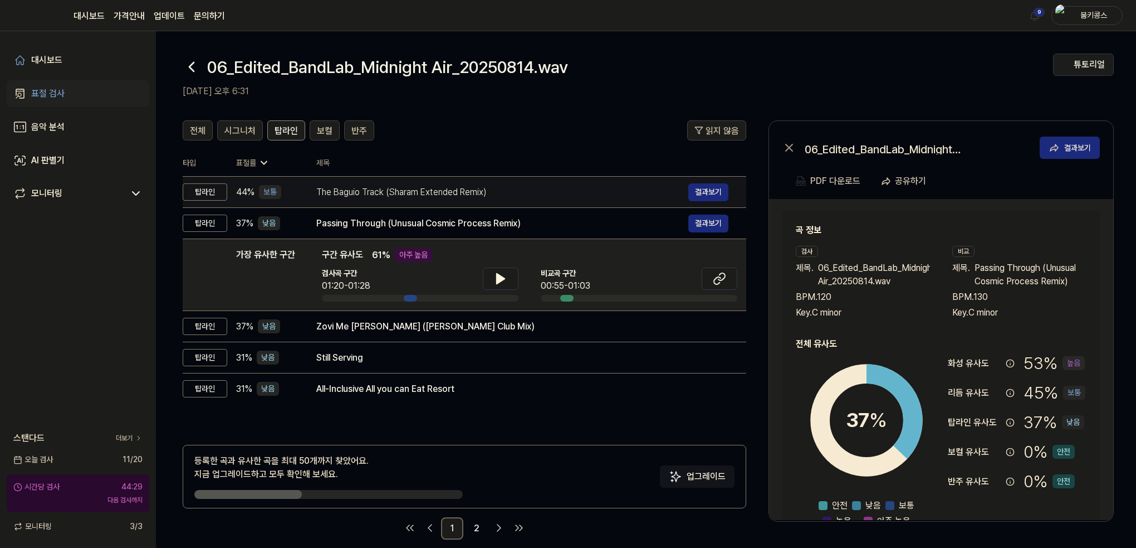
click at [376, 196] on div "The Baguio Track (Sharam Extended Remix)" at bounding box center [502, 191] width 372 height 13
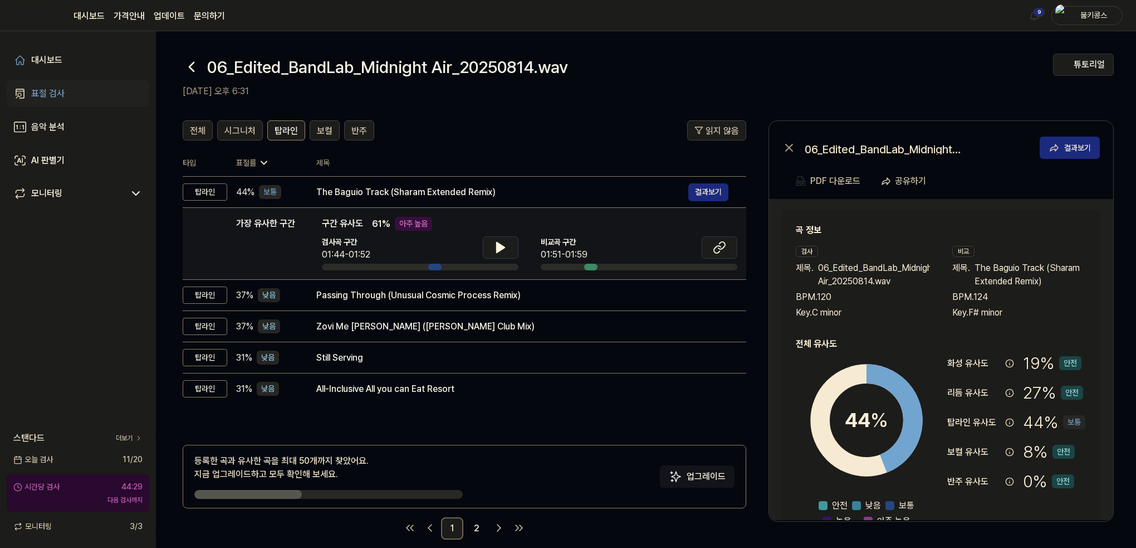
click at [378, 217] on span "61 %" at bounding box center [381, 223] width 18 height 13
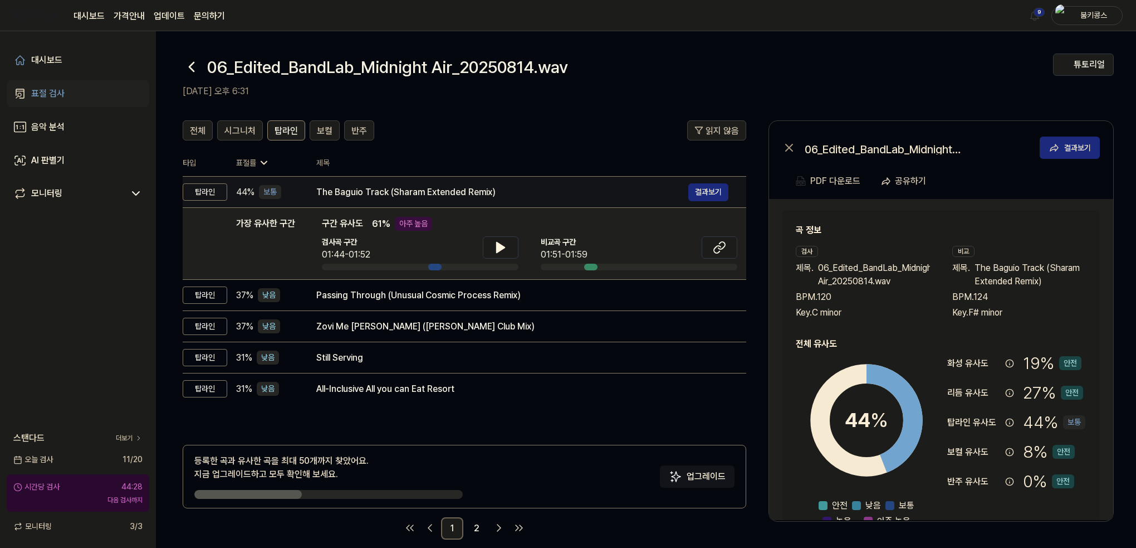
click at [372, 204] on td "The Baguio Track (Sharam Extended Remix) 결과보기" at bounding box center [523, 192] width 448 height 31
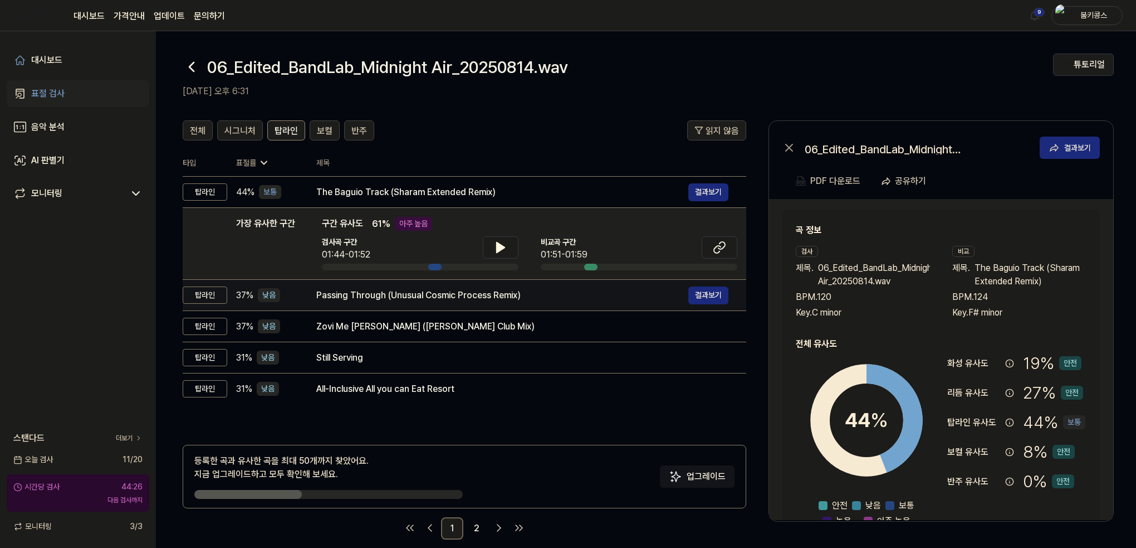
click at [374, 291] on div "Passing Through (Unusual Cosmic Process Remix)" at bounding box center [502, 295] width 372 height 13
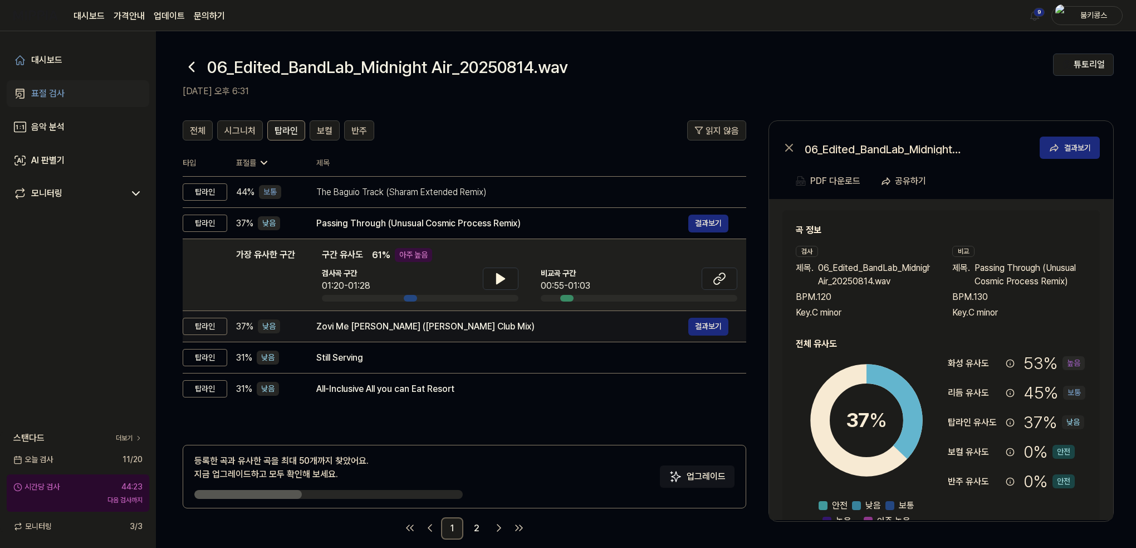
click at [373, 327] on div "Zovi Me Lena (Jorgos Mitropetros Club Mix)" at bounding box center [502, 326] width 372 height 13
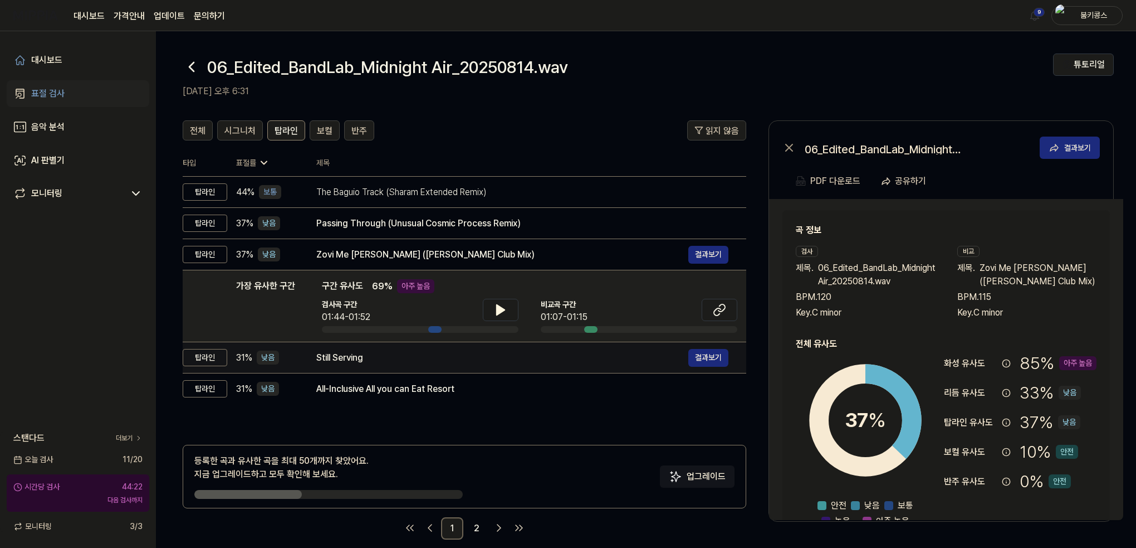
click at [368, 359] on div "Still Serving" at bounding box center [502, 357] width 372 height 13
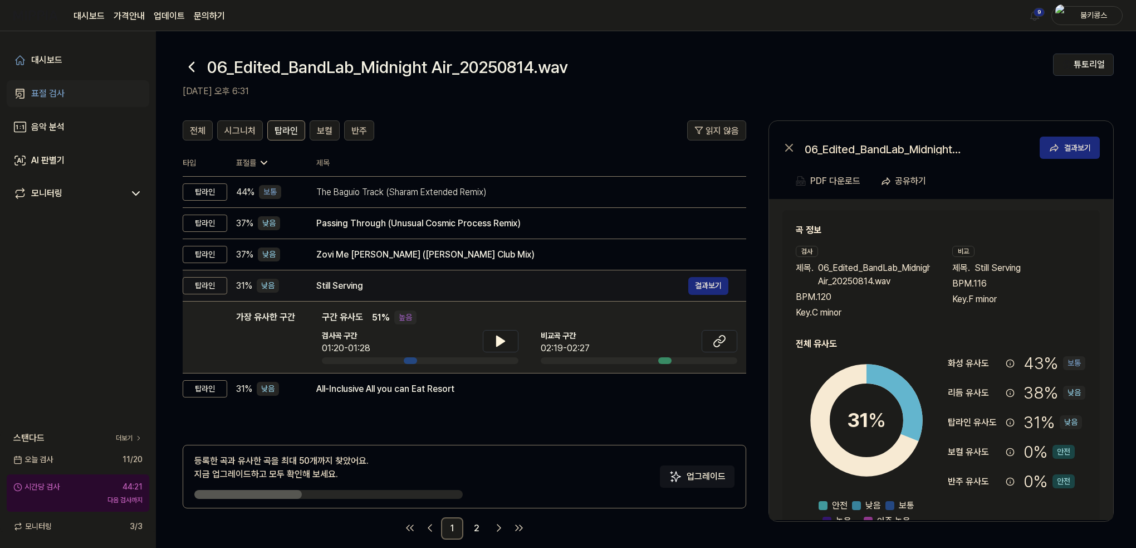
click at [360, 293] on div "Still Serving 결과보기" at bounding box center [522, 286] width 412 height 18
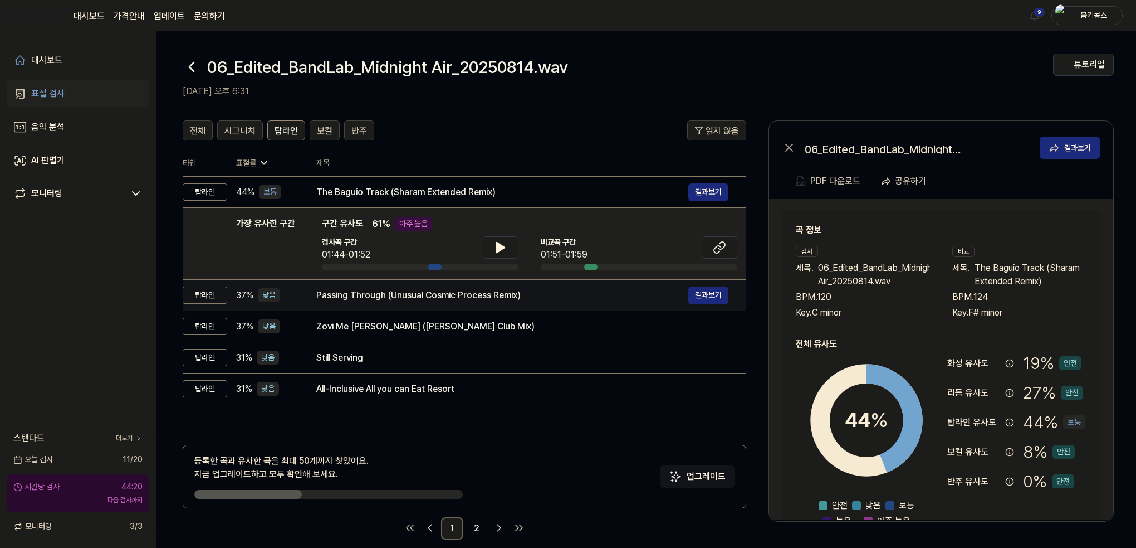
click at [359, 297] on div "Passing Through (Unusual Cosmic Process Remix)" at bounding box center [502, 295] width 372 height 13
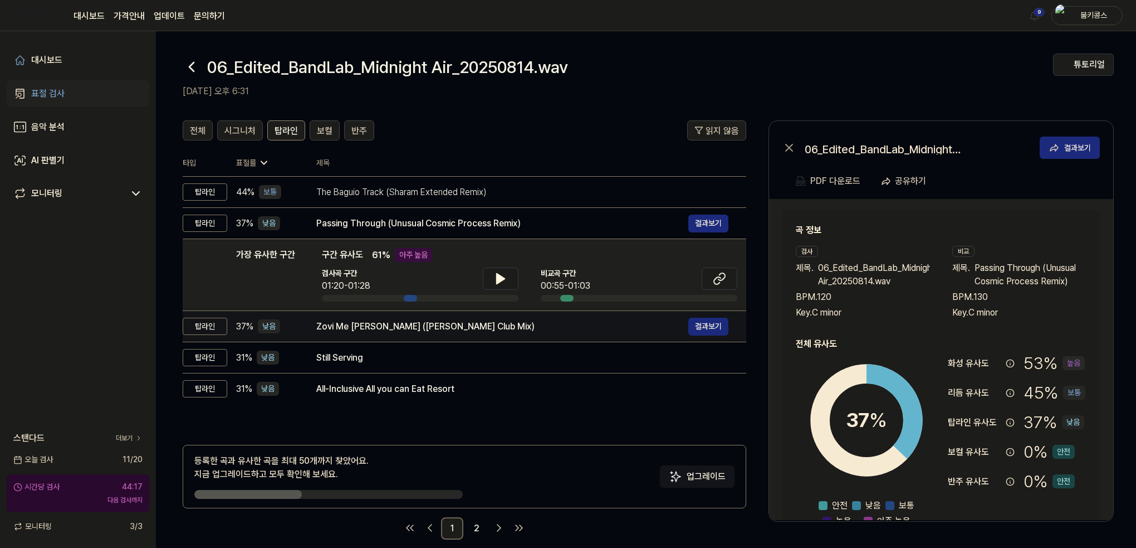
click at [340, 316] on td "Zovi Me Lena (Jorgos Mitropetros Club Mix) 결과보기" at bounding box center [523, 326] width 448 height 31
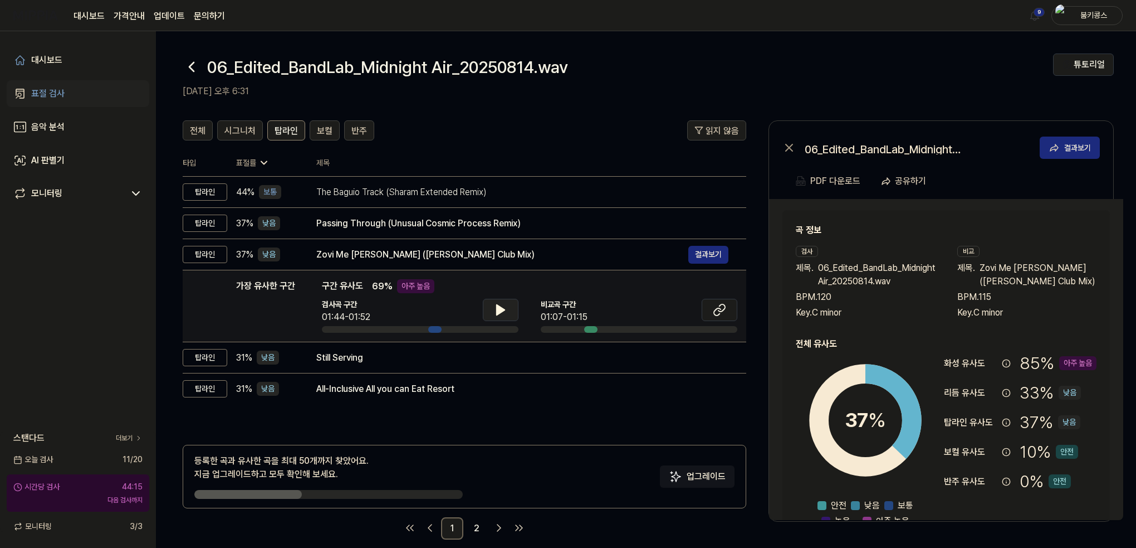
click at [497, 307] on icon at bounding box center [501, 310] width 8 height 10
click at [497, 307] on icon at bounding box center [498, 309] width 2 height 9
click at [720, 307] on icon at bounding box center [719, 309] width 13 height 13
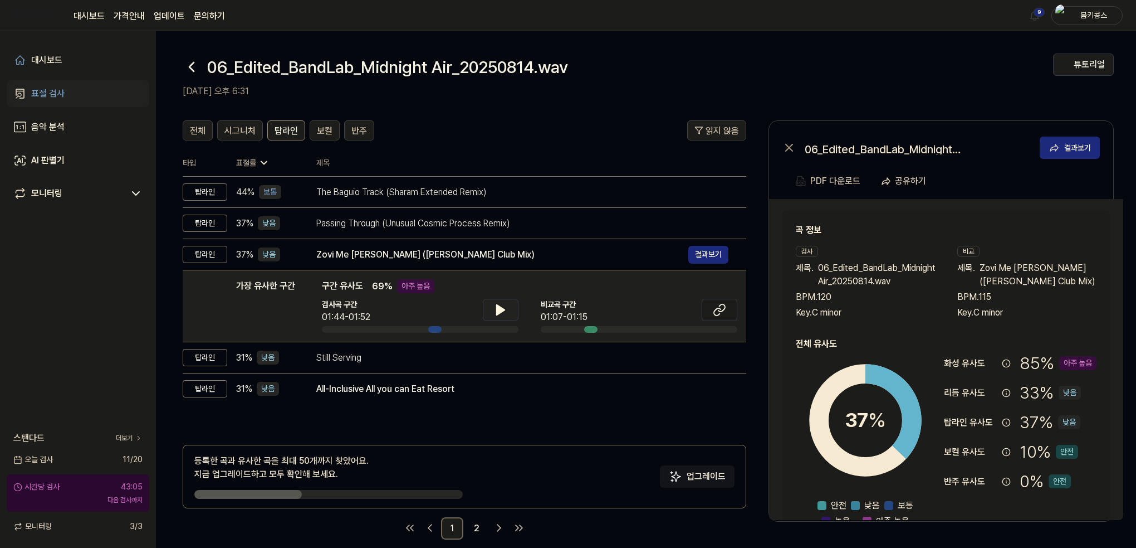
click at [192, 68] on icon at bounding box center [192, 67] width 18 height 18
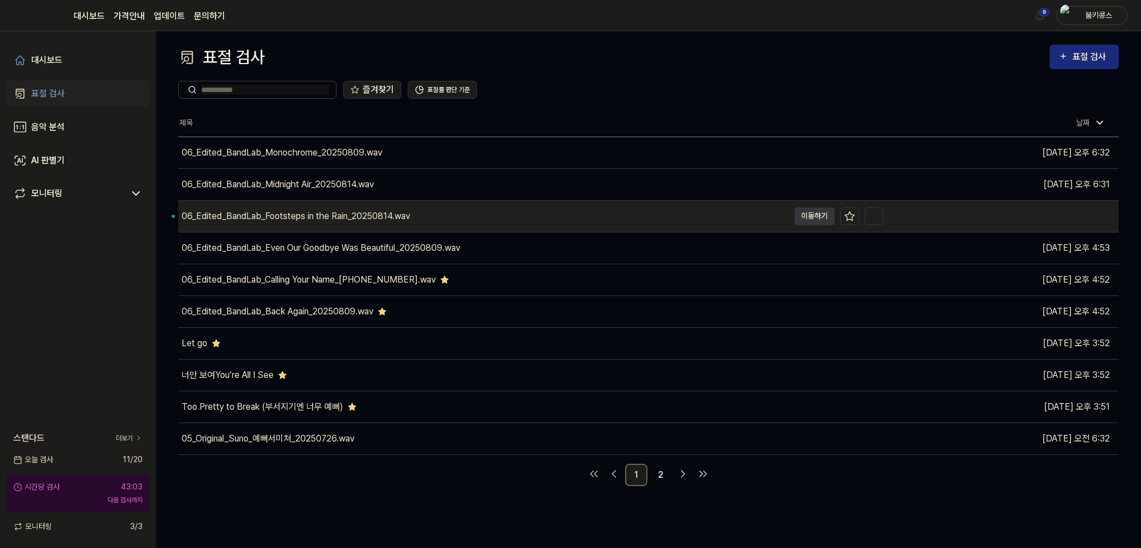
click at [255, 214] on div "06_Edited_BandLab_Footsteps in the Rain_20250814.wav" at bounding box center [296, 215] width 228 height 13
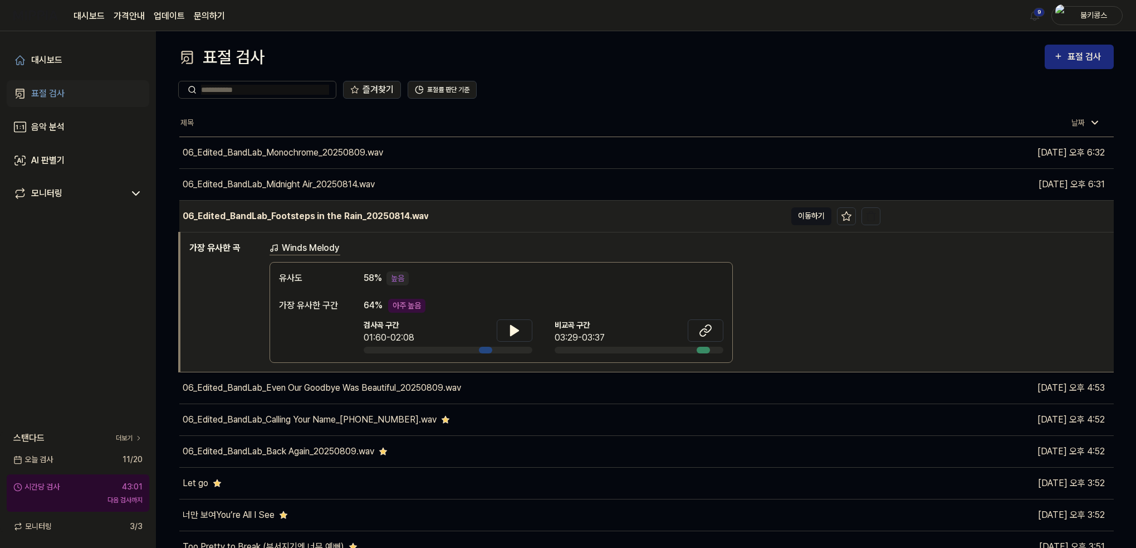
click at [793, 213] on button "이동하기" at bounding box center [812, 216] width 40 height 18
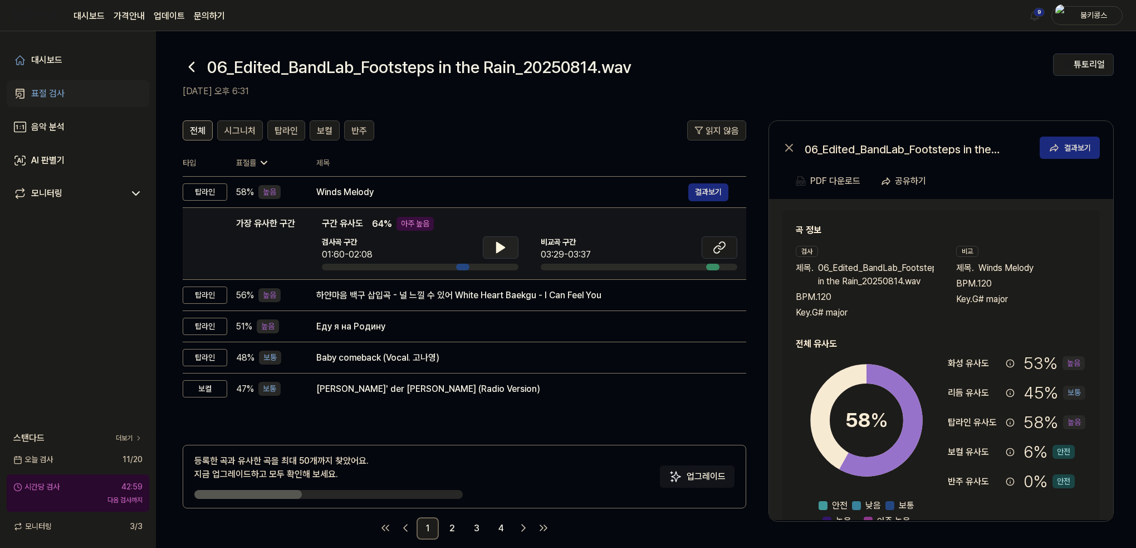
click at [501, 247] on icon at bounding box center [501, 247] width 8 height 10
click at [502, 247] on icon at bounding box center [503, 247] width 2 height 9
click at [239, 135] on span "시그니처" at bounding box center [239, 130] width 31 height 13
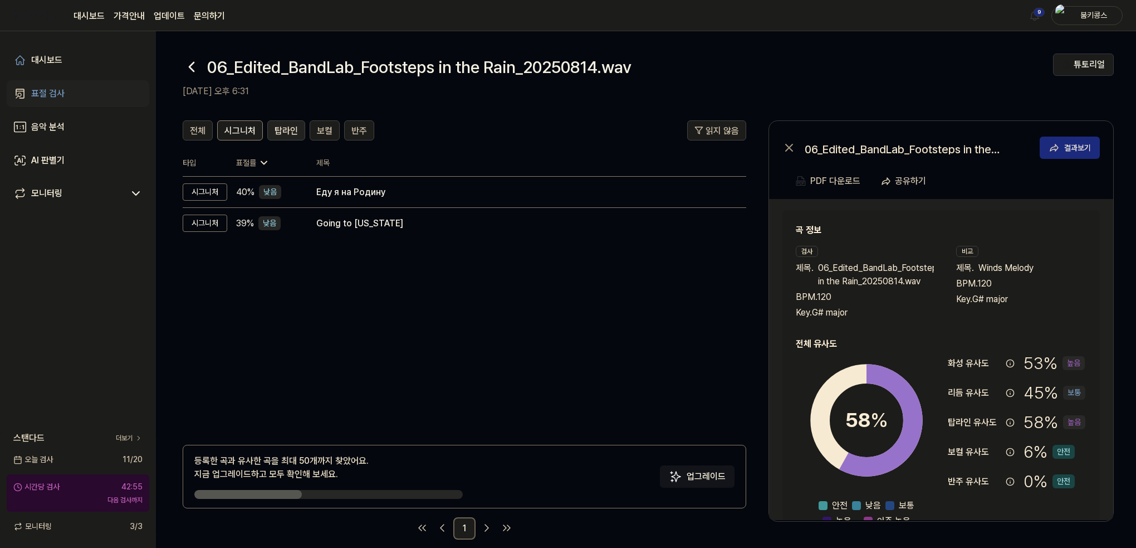
click at [276, 132] on span "탑라인" at bounding box center [286, 130] width 23 height 13
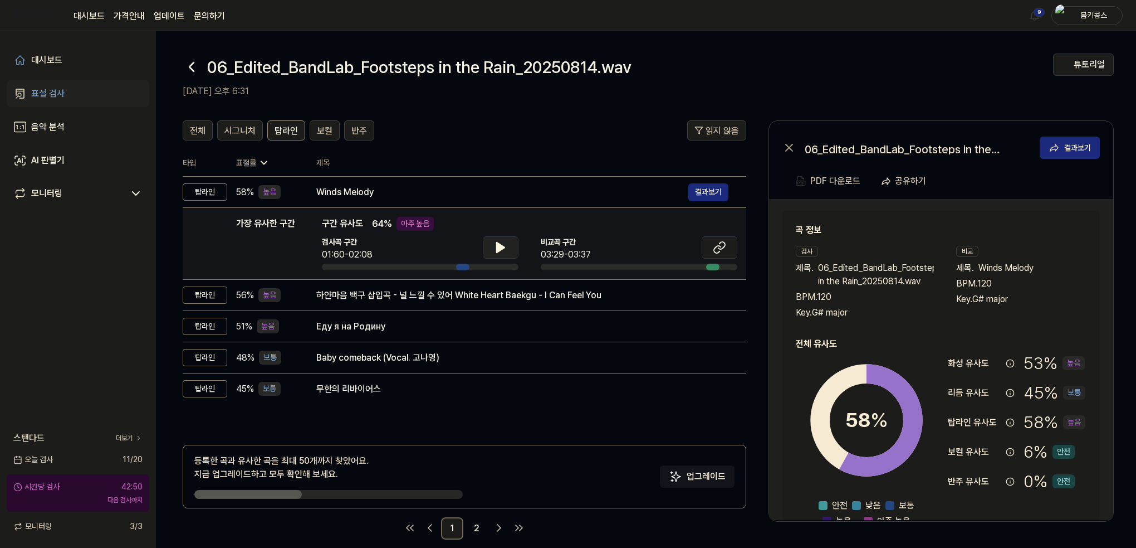
click at [491, 245] on button at bounding box center [501, 247] width 36 height 22
drag, startPoint x: 501, startPoint y: 247, endPoint x: 673, endPoint y: 250, distance: 172.1
click at [504, 247] on icon at bounding box center [503, 247] width 2 height 9
click at [721, 245] on icon at bounding box center [719, 247] width 13 height 13
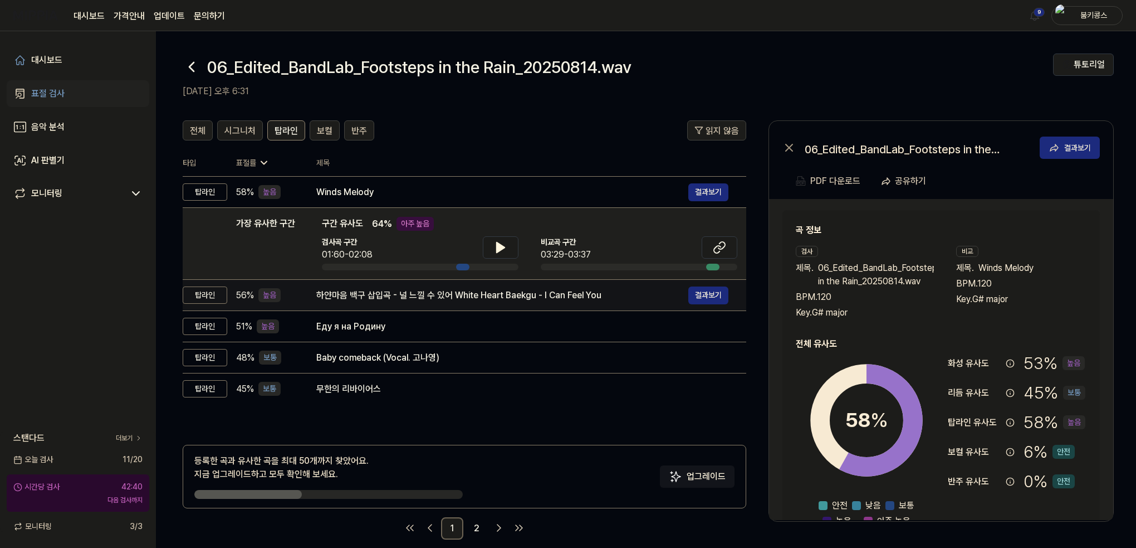
click at [368, 294] on div "하얀마음 백구 삽입곡 - 널 느낄 수 있어 White Heart Baekgu - I Can Feel You" at bounding box center [502, 295] width 372 height 13
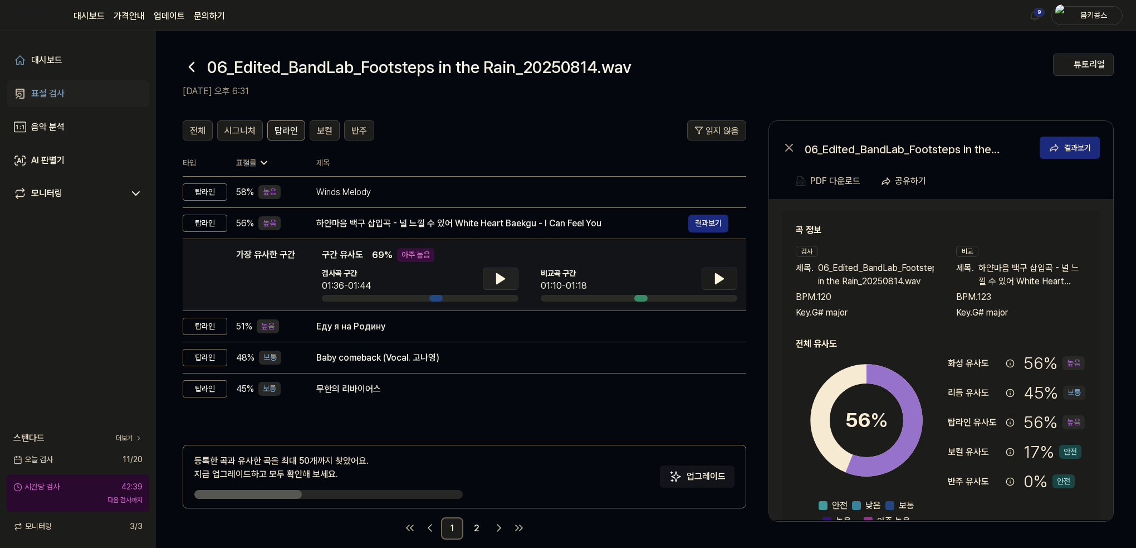
click at [497, 275] on icon at bounding box center [501, 278] width 8 height 10
click at [497, 275] on icon at bounding box center [498, 278] width 2 height 9
click at [730, 279] on button at bounding box center [720, 278] width 36 height 22
click at [725, 279] on icon at bounding box center [719, 278] width 13 height 13
click at [494, 272] on icon at bounding box center [500, 278] width 13 height 13
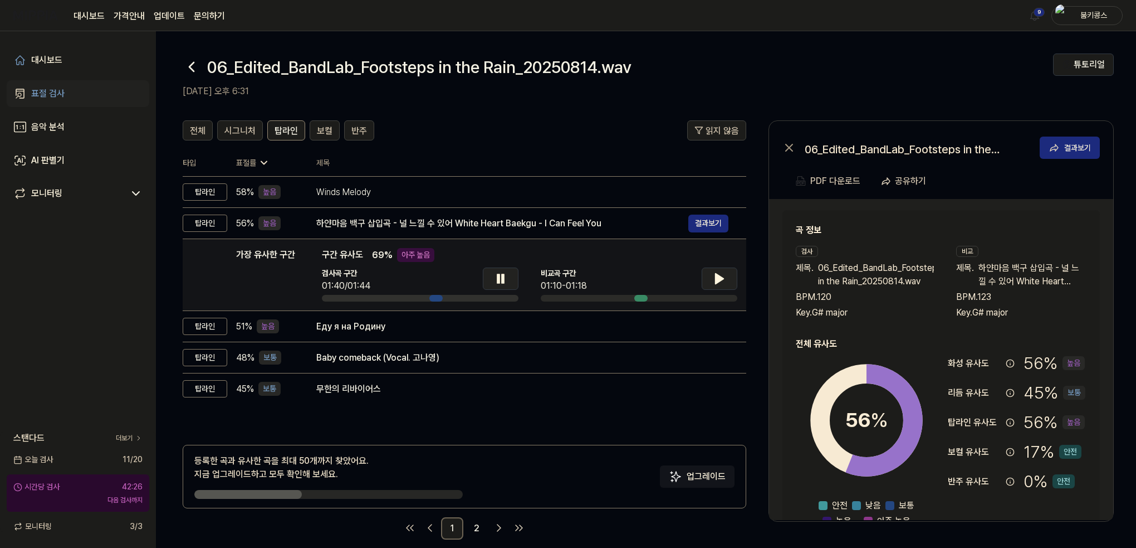
click at [497, 275] on icon at bounding box center [498, 278] width 2 height 9
click at [719, 285] on button at bounding box center [720, 278] width 36 height 22
click at [716, 284] on icon at bounding box center [719, 278] width 13 height 13
click at [716, 280] on icon at bounding box center [717, 278] width 2 height 9
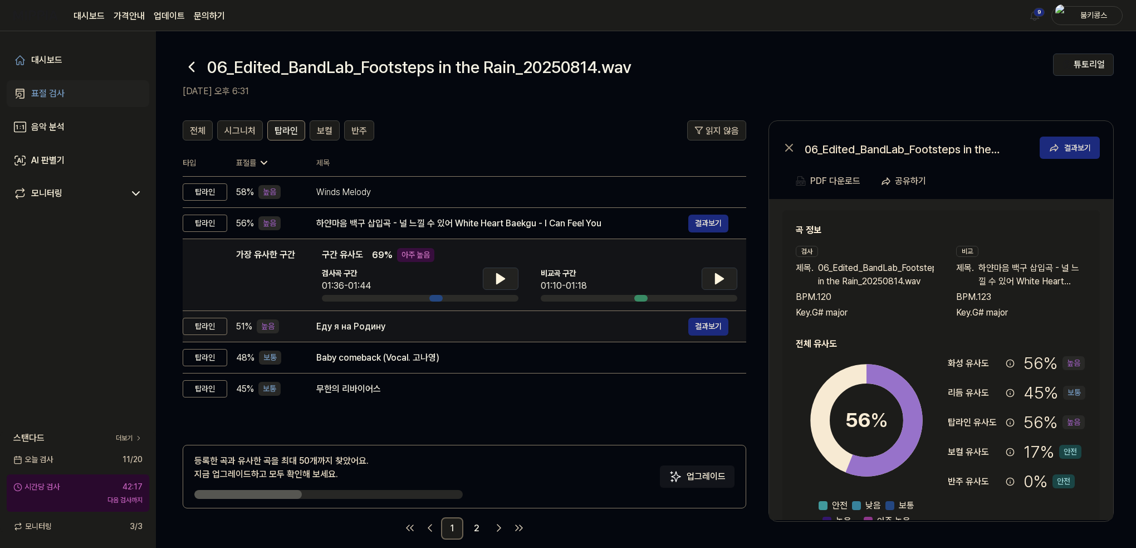
click at [368, 333] on div "Еду я на Родину 결과보기" at bounding box center [522, 326] width 412 height 18
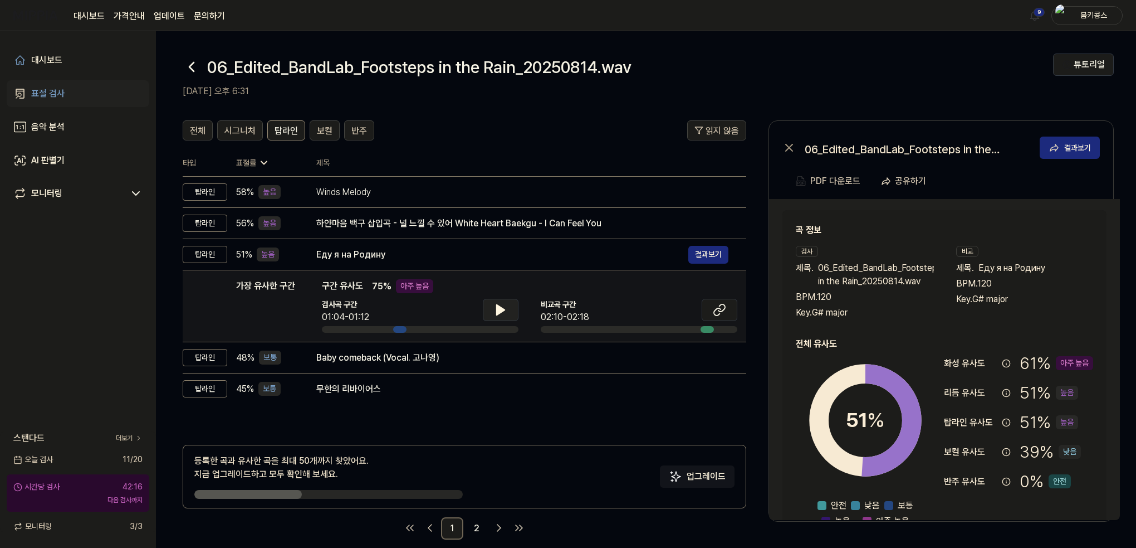
click at [495, 309] on icon at bounding box center [500, 309] width 13 height 13
click at [494, 309] on icon at bounding box center [500, 309] width 13 height 13
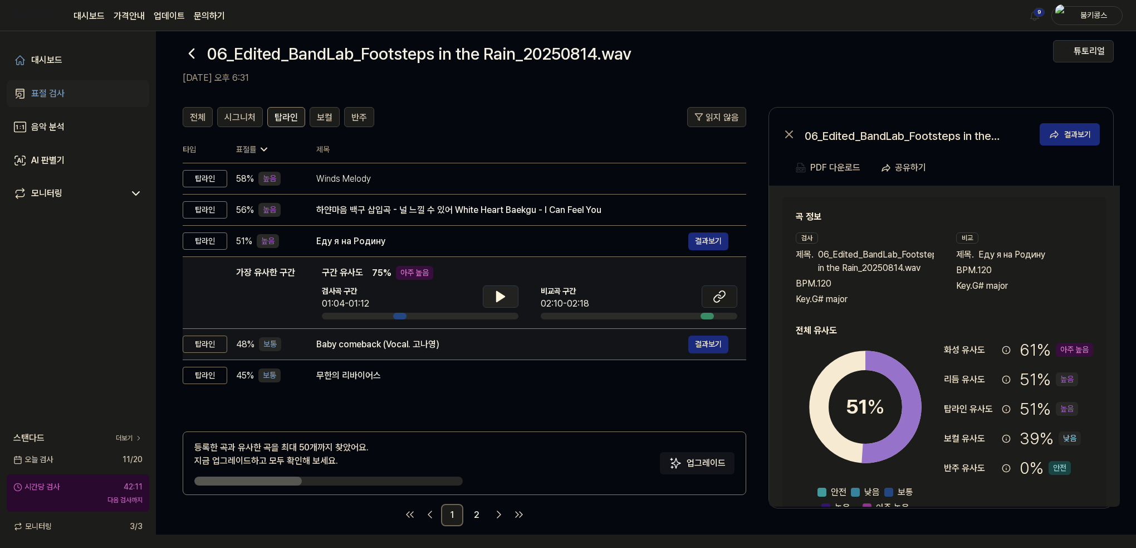
scroll to position [13, 0]
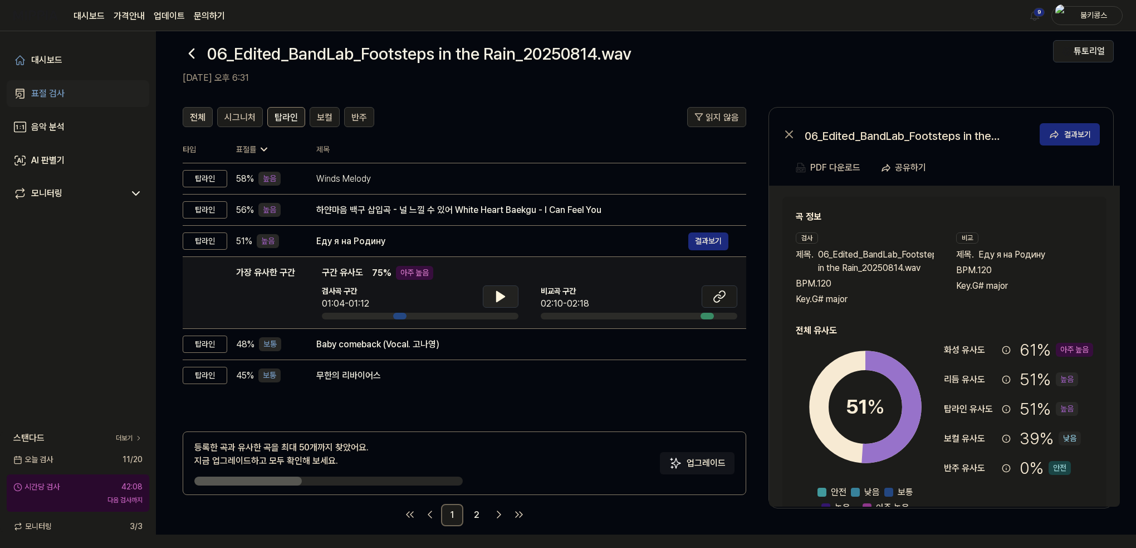
click at [194, 116] on span "전체" at bounding box center [198, 117] width 16 height 13
click at [287, 115] on span "탑라인" at bounding box center [286, 117] width 23 height 13
click at [479, 514] on link "2" at bounding box center [477, 515] width 22 height 22
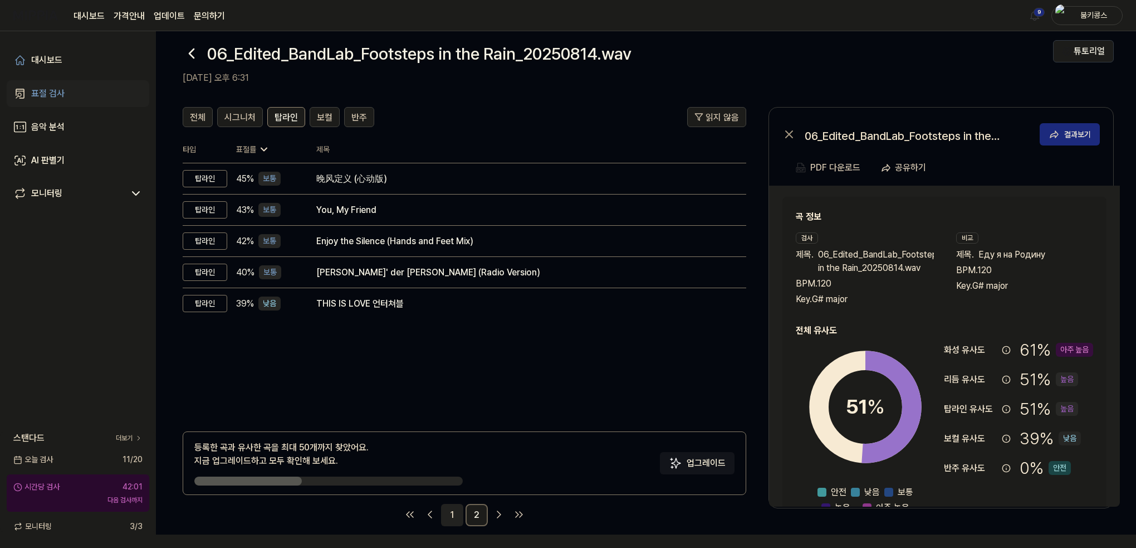
click at [452, 511] on link "1" at bounding box center [452, 515] width 22 height 22
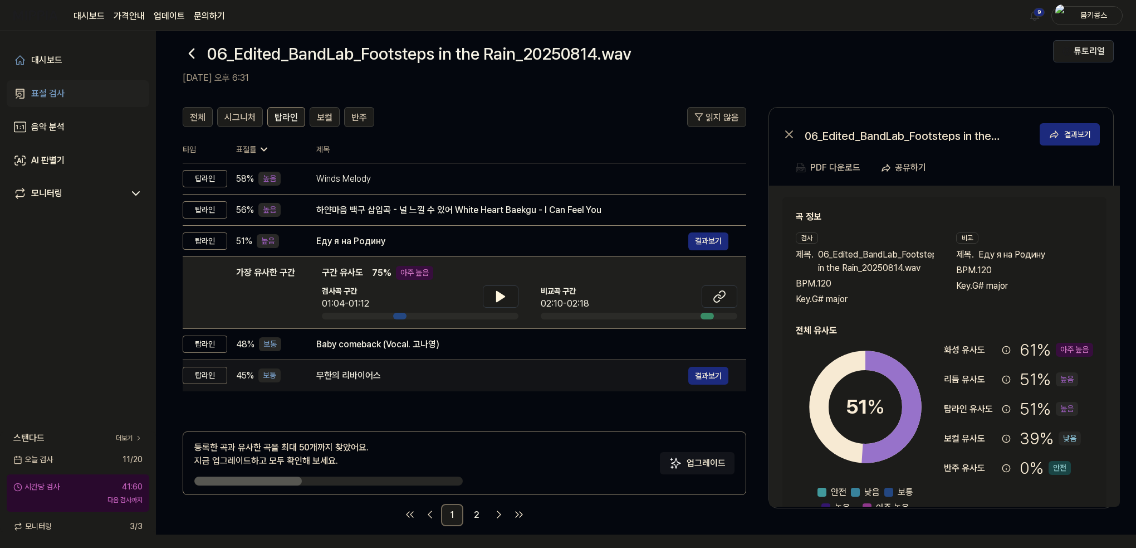
click at [348, 373] on div "무한의 리바이어스" at bounding box center [502, 375] width 372 height 13
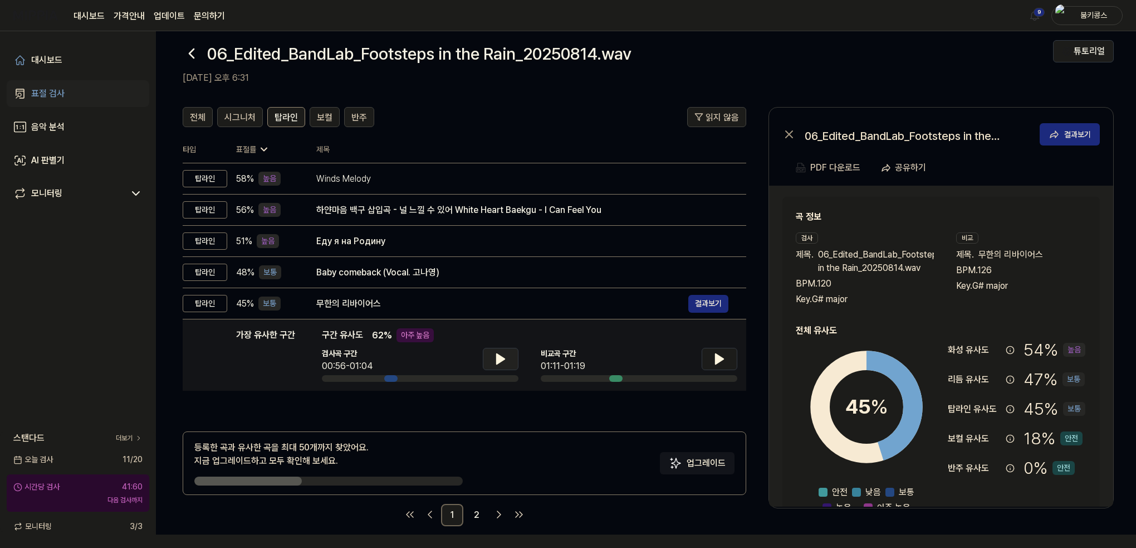
click at [487, 358] on button at bounding box center [501, 359] width 36 height 22
click at [721, 356] on icon at bounding box center [720, 359] width 8 height 10
click at [721, 356] on icon at bounding box center [722, 358] width 2 height 9
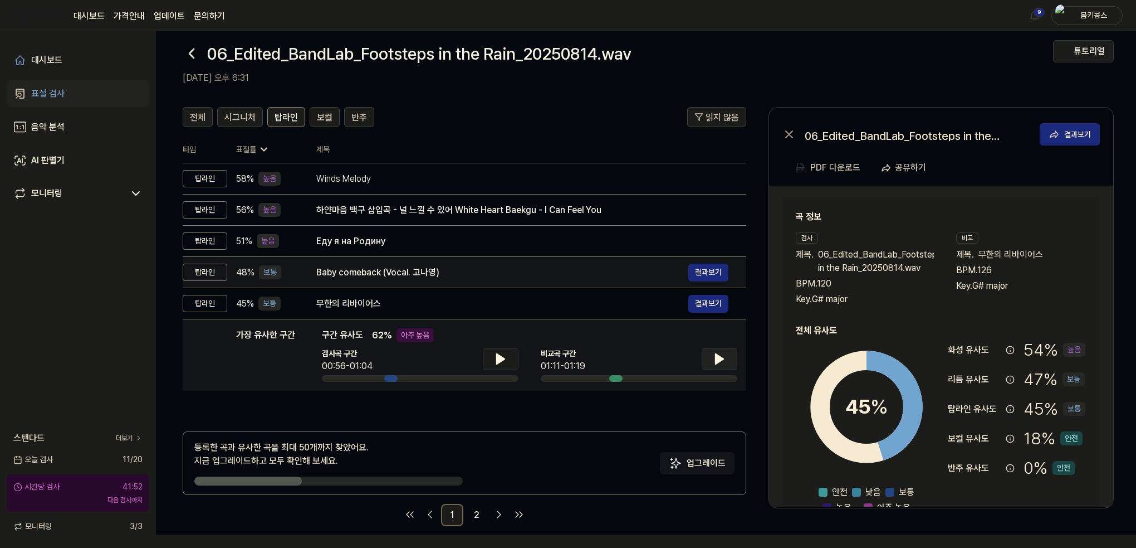
click at [461, 279] on div "Baby comeback (Vocal. 고나영) 결과보기" at bounding box center [522, 272] width 412 height 18
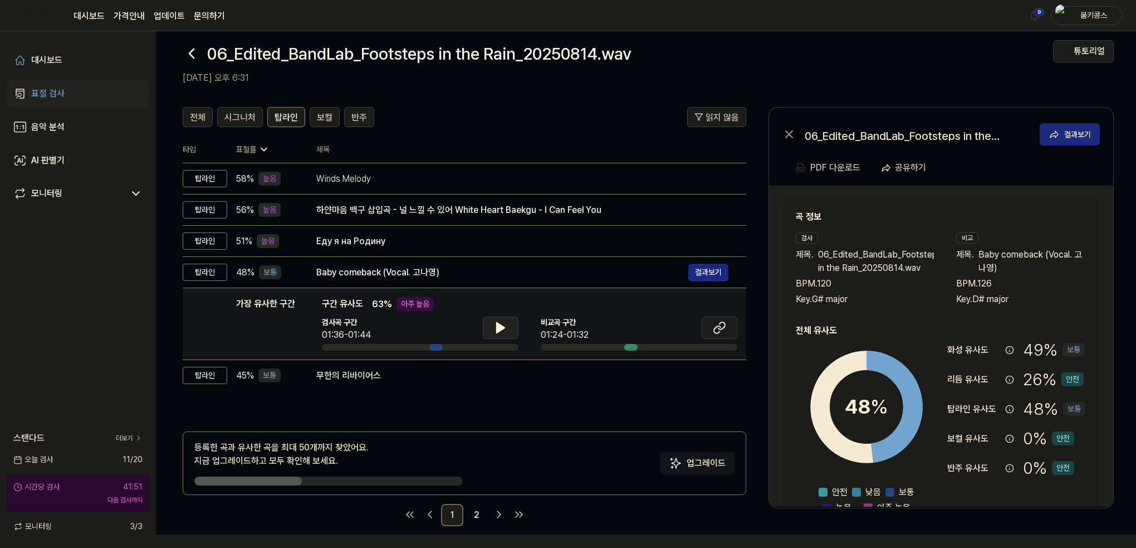
click at [495, 329] on icon at bounding box center [500, 327] width 13 height 13
click at [727, 328] on button at bounding box center [720, 327] width 36 height 22
